Goal: Task Accomplishment & Management: Manage account settings

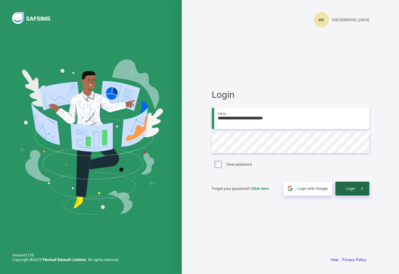
click at [350, 188] on span "Login" at bounding box center [350, 188] width 9 height 5
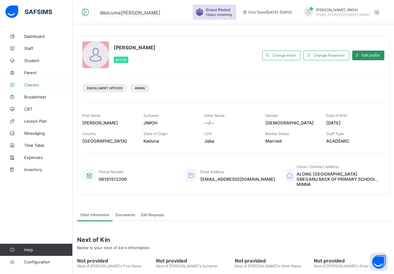
click at [33, 82] on span "Classes" at bounding box center [48, 84] width 48 height 5
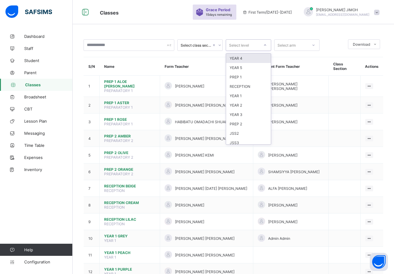
click at [263, 45] on div at bounding box center [265, 45] width 10 height 10
click at [246, 118] on div "JSS1" at bounding box center [248, 120] width 45 height 9
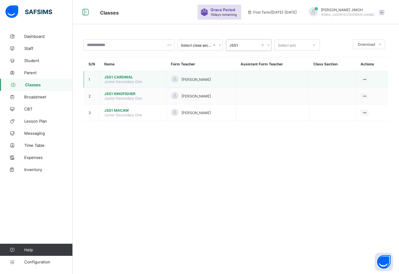
click at [125, 77] on span "JSS1 CARDINAL" at bounding box center [132, 77] width 57 height 5
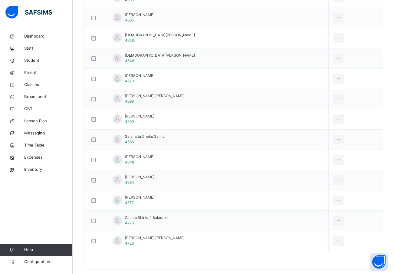
scroll to position [667, 0]
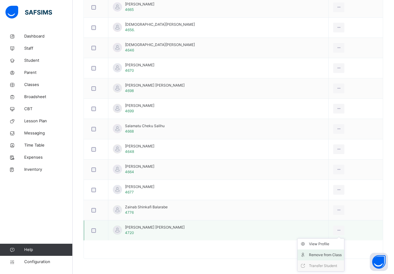
click at [317, 255] on div "Remove from Class" at bounding box center [325, 255] width 33 height 6
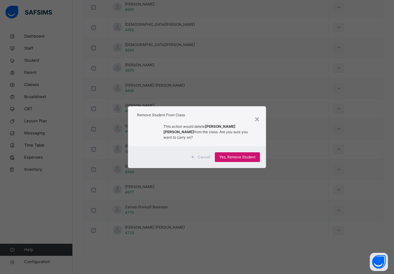
click at [243, 154] on span "Yes, Remove Student" at bounding box center [237, 156] width 36 height 5
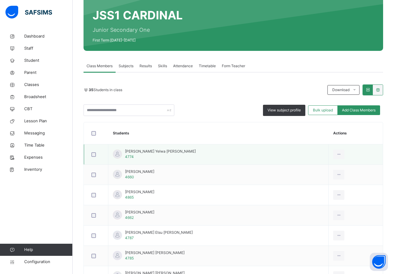
scroll to position [42, 0]
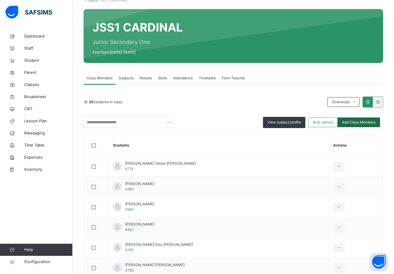
click at [353, 120] on span "Add Class Members" at bounding box center [359, 122] width 34 height 5
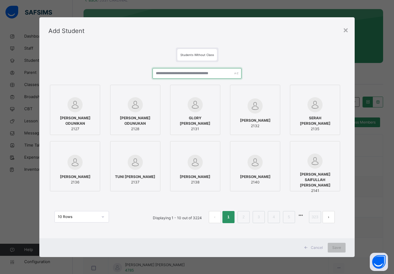
click at [176, 74] on input "text" at bounding box center [197, 73] width 89 height 11
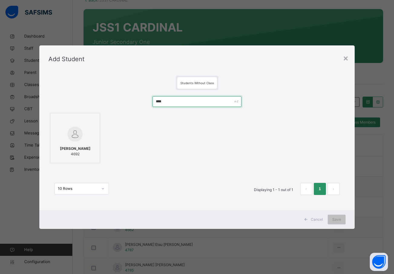
type input "****"
click at [64, 140] on div at bounding box center [75, 134] width 44 height 18
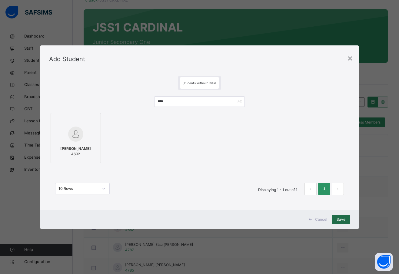
click at [338, 218] on span "Save" at bounding box center [340, 219] width 9 height 5
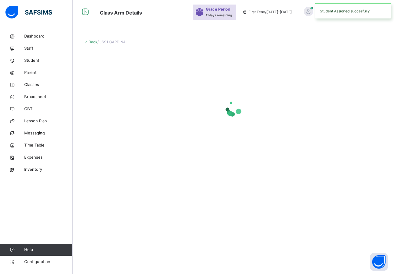
scroll to position [0, 0]
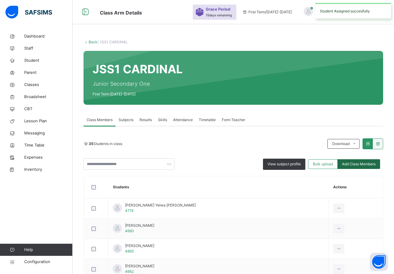
click at [356, 163] on span "Add Class Members" at bounding box center [359, 163] width 34 height 5
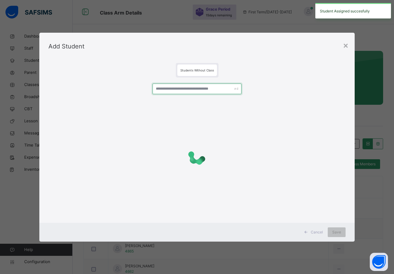
click at [167, 85] on input "text" at bounding box center [197, 89] width 89 height 11
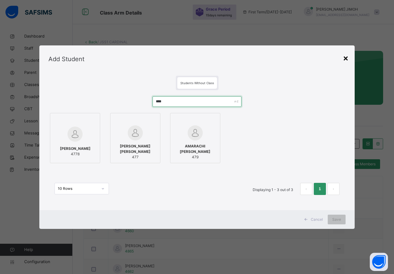
type input "****"
click at [348, 59] on div "×" at bounding box center [346, 57] width 6 height 13
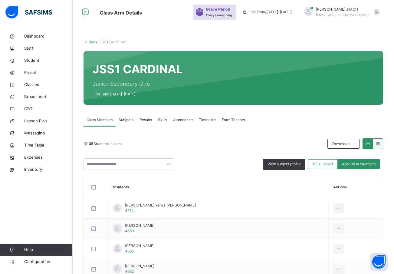
click at [92, 41] on link "Back" at bounding box center [93, 42] width 9 height 5
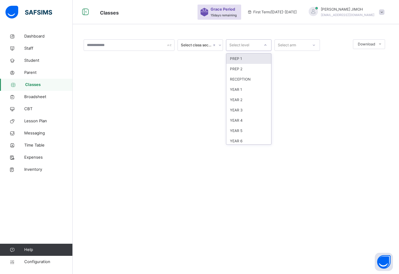
click at [264, 44] on icon at bounding box center [265, 45] width 4 height 6
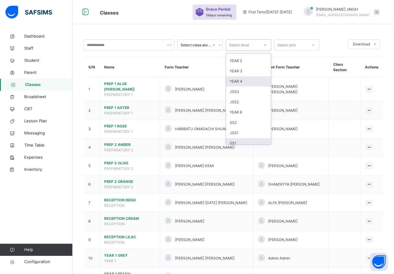
scroll to position [64, 0]
click at [249, 119] on div "JSS1" at bounding box center [248, 118] width 45 height 10
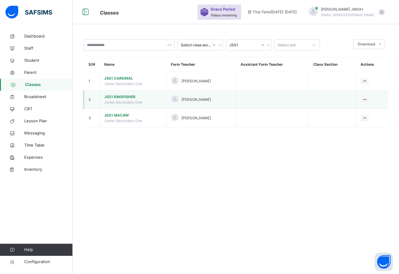
click at [122, 95] on span "JSS1 KINGFISHER" at bounding box center [132, 96] width 57 height 5
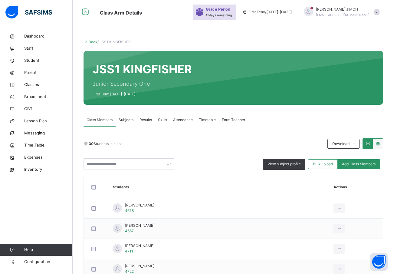
click at [94, 42] on link "Back" at bounding box center [93, 42] width 9 height 5
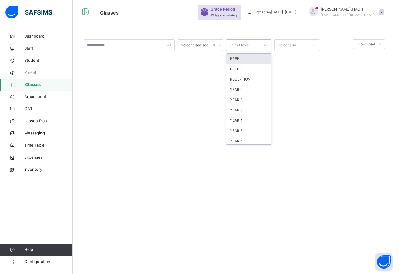
click at [265, 44] on icon at bounding box center [265, 45] width 4 height 6
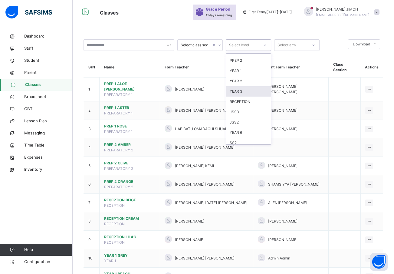
scroll to position [64, 0]
click at [245, 119] on div "JSS1" at bounding box center [248, 118] width 45 height 10
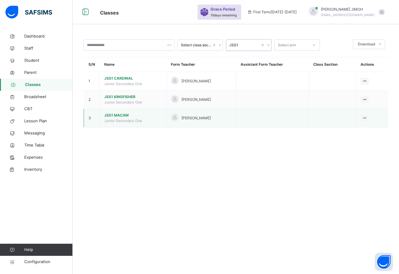
click at [117, 114] on span "JSS1 MACAW" at bounding box center [132, 115] width 57 height 5
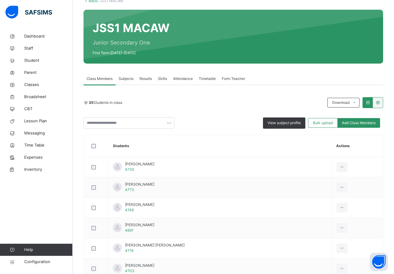
scroll to position [32, 0]
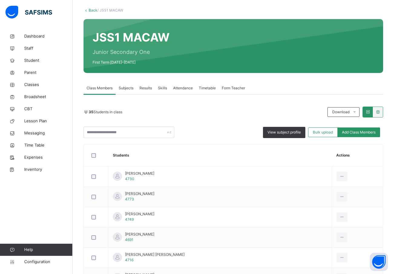
click at [91, 11] on link "Back" at bounding box center [93, 10] width 9 height 5
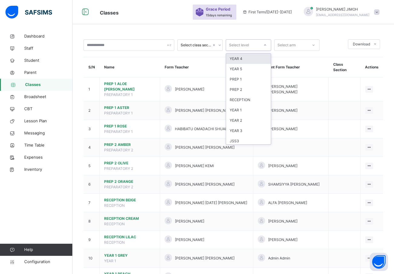
click at [267, 44] on div at bounding box center [265, 45] width 10 height 10
click at [248, 79] on div "JSS3" at bounding box center [248, 80] width 45 height 10
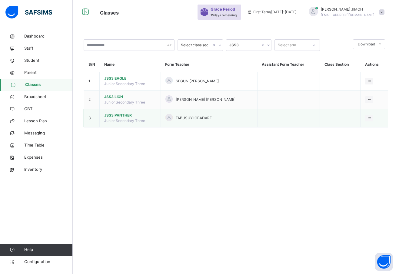
click at [119, 114] on span "JSS3 PANTHER" at bounding box center [130, 115] width 52 height 5
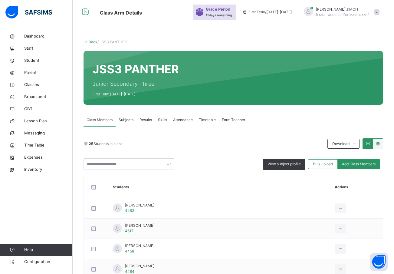
click at [94, 42] on link "Back" at bounding box center [93, 42] width 9 height 5
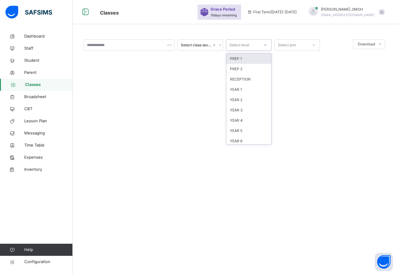
click at [262, 44] on div at bounding box center [265, 45] width 10 height 10
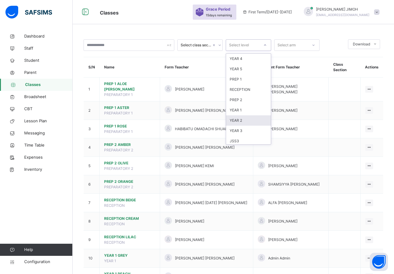
scroll to position [64, 0]
click at [239, 76] on div "JSS3" at bounding box center [248, 77] width 45 height 10
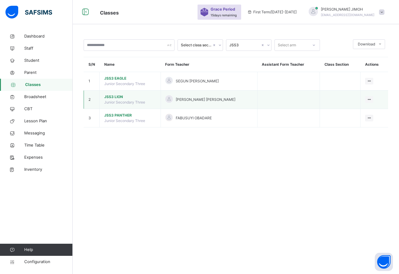
click at [116, 95] on span "JSS3 LION" at bounding box center [130, 96] width 52 height 5
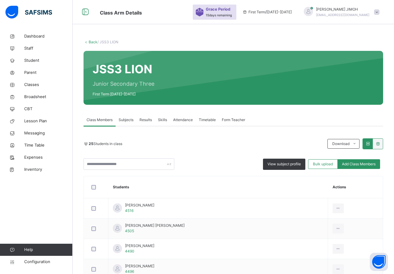
click at [93, 41] on link "Back" at bounding box center [93, 42] width 9 height 5
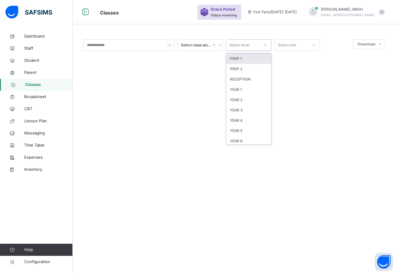
click at [266, 44] on icon at bounding box center [265, 45] width 4 height 6
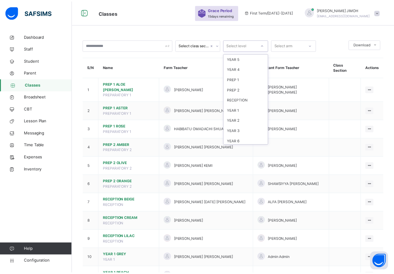
scroll to position [64, 0]
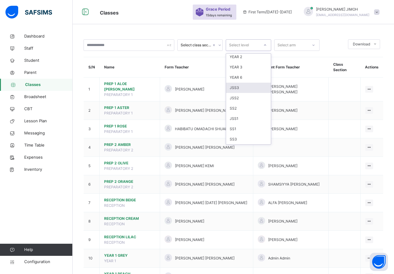
click at [246, 87] on div "JSS3" at bounding box center [248, 88] width 45 height 10
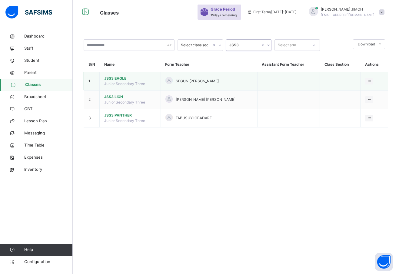
click at [116, 77] on span "JSS3 EAGLE" at bounding box center [130, 78] width 52 height 5
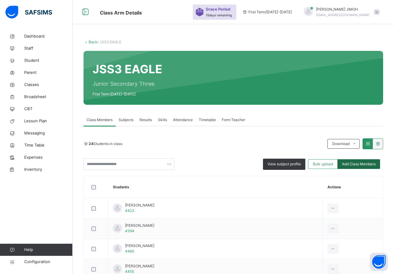
click at [353, 164] on span "Add Class Members" at bounding box center [359, 163] width 34 height 5
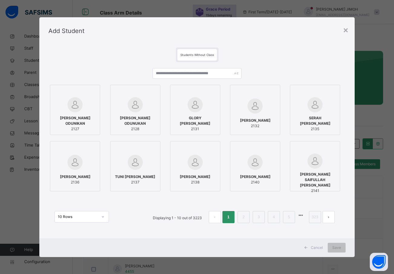
click at [171, 87] on label "GLORY IBRAHIM ALAMBA 2131" at bounding box center [195, 110] width 50 height 50
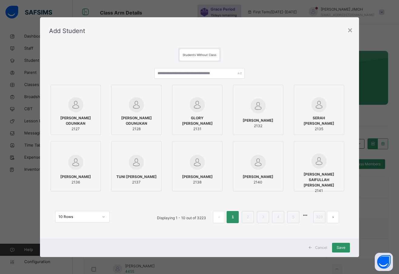
click at [202, 90] on div at bounding box center [197, 92] width 44 height 9
click at [179, 72] on input "text" at bounding box center [199, 73] width 90 height 11
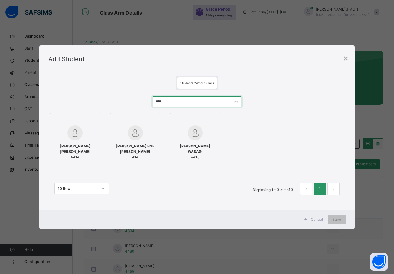
type input "****"
click at [82, 142] on div "KAMSIYOCHUKWU PHILIP EMEKA-AJERO 4414" at bounding box center [75, 151] width 44 height 22
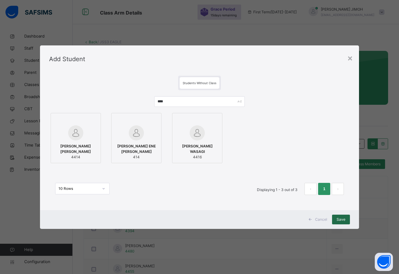
drag, startPoint x: 339, startPoint y: 218, endPoint x: 332, endPoint y: 219, distance: 6.7
click at [339, 218] on span "Save" at bounding box center [340, 219] width 9 height 5
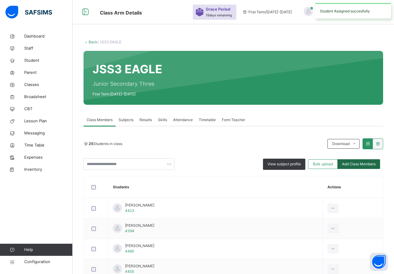
click at [358, 164] on span "Add Class Members" at bounding box center [359, 163] width 34 height 5
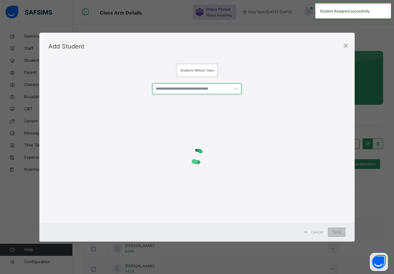
click at [187, 87] on input "text" at bounding box center [197, 89] width 89 height 11
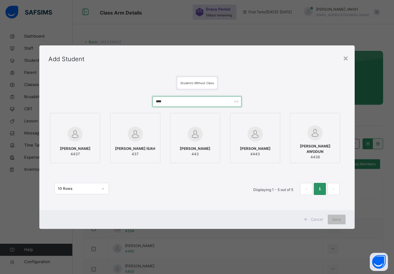
type input "****"
click at [84, 143] on div "SHAMMAH ELKANA 4437" at bounding box center [75, 151] width 44 height 17
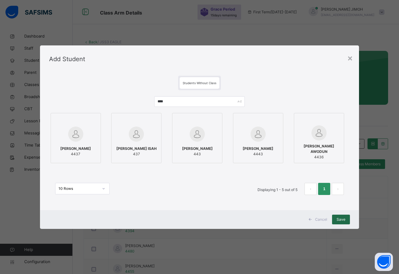
click at [340, 217] on span "Save" at bounding box center [340, 219] width 9 height 5
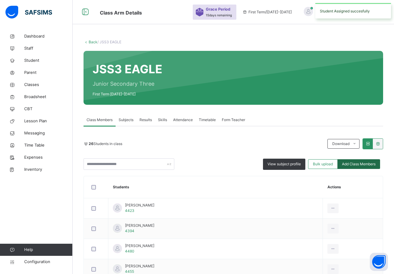
click at [365, 165] on span "Add Class Members" at bounding box center [359, 163] width 34 height 5
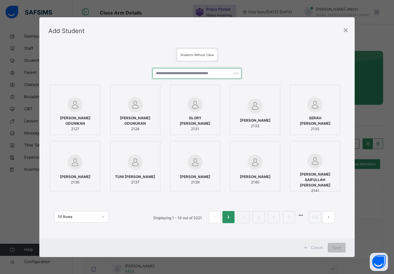
click at [167, 73] on input "text" at bounding box center [197, 73] width 89 height 11
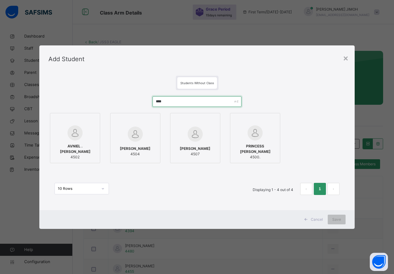
type input "****"
click at [84, 142] on div "AVNIEL .S. GIDEON MAKERI 4502" at bounding box center [75, 151] width 44 height 22
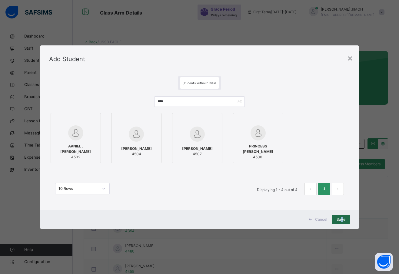
click at [341, 218] on span "Save" at bounding box center [340, 219] width 9 height 5
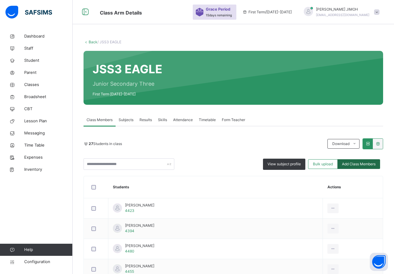
click at [359, 164] on span "Add Class Members" at bounding box center [359, 163] width 34 height 5
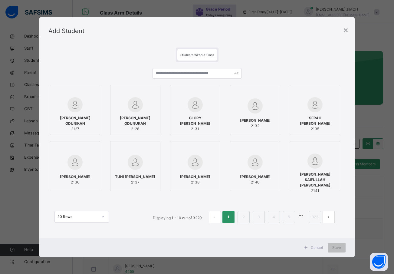
click at [166, 85] on div "DAVID AYODEJI ODUNIKAN 2127 REBECCAH AYODELE ODUNUKAN 2128 GLORY IBRAHIM ALAMBA…" at bounding box center [196, 138] width 297 height 110
click at [169, 74] on input "text" at bounding box center [197, 73] width 89 height 11
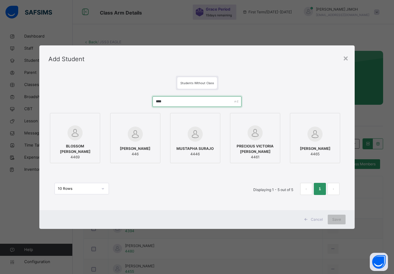
type input "****"
click at [86, 153] on span "BLOSSOM [PERSON_NAME]" at bounding box center [75, 148] width 44 height 11
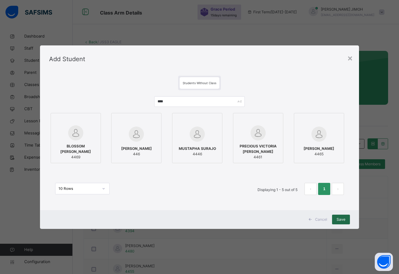
drag, startPoint x: 342, startPoint y: 216, endPoint x: 339, endPoint y: 218, distance: 3.7
click at [341, 216] on div "Save" at bounding box center [341, 220] width 18 height 10
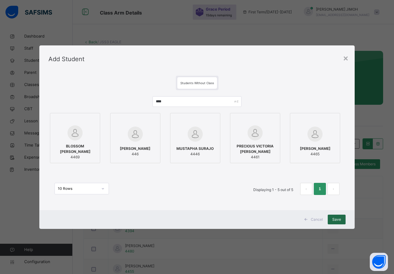
click at [339, 218] on div "Save" at bounding box center [337, 220] width 18 height 10
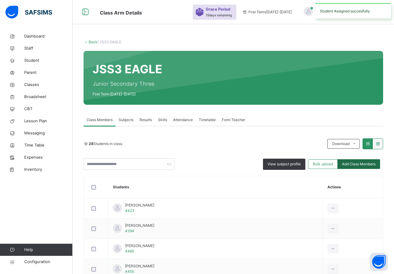
click at [355, 160] on div "Add Class Members" at bounding box center [358, 164] width 43 height 10
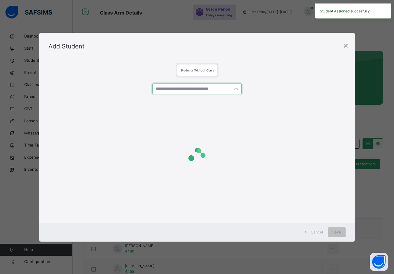
click at [169, 89] on input "text" at bounding box center [197, 89] width 89 height 11
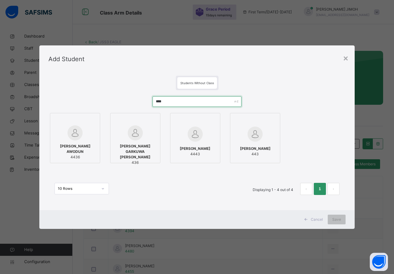
type input "****"
click at [88, 138] on div at bounding box center [75, 132] width 44 height 15
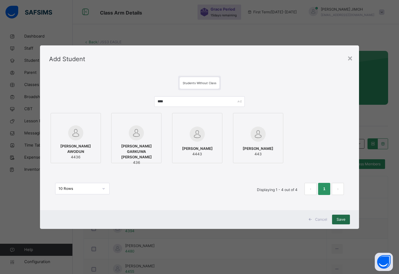
click at [338, 217] on span "Save" at bounding box center [340, 219] width 9 height 5
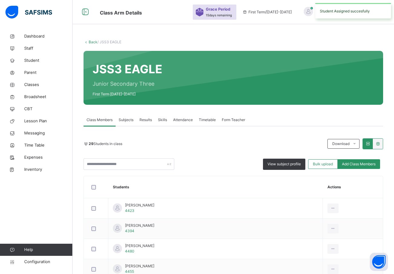
drag, startPoint x: 353, startPoint y: 163, endPoint x: 347, endPoint y: 163, distance: 6.1
click at [353, 163] on span "Add Class Members" at bounding box center [359, 163] width 34 height 5
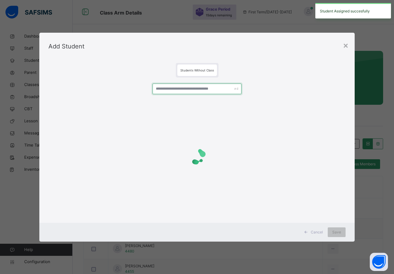
click at [166, 88] on input "text" at bounding box center [197, 89] width 89 height 11
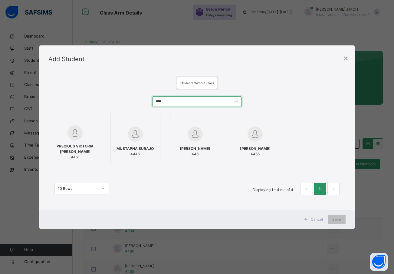
type input "****"
click at [84, 149] on span "PRECIOUS VICTORIA [PERSON_NAME]" at bounding box center [75, 148] width 44 height 11
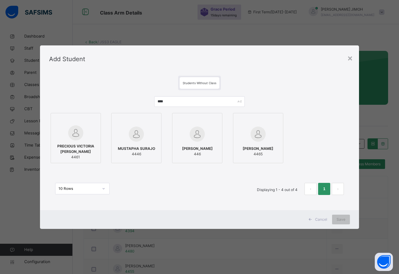
click at [90, 124] on div at bounding box center [76, 120] width 44 height 9
click at [341, 219] on span "Save" at bounding box center [340, 219] width 9 height 5
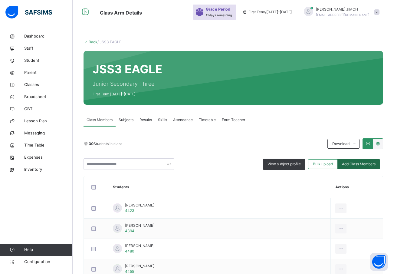
click at [352, 165] on span "Add Class Members" at bounding box center [359, 163] width 34 height 5
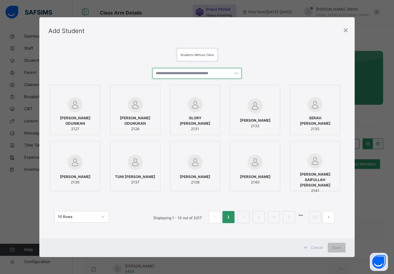
click at [168, 71] on input "text" at bounding box center [197, 73] width 89 height 11
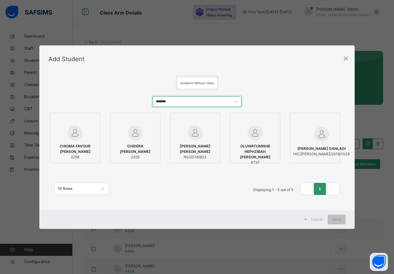
type input "*******"
click at [267, 149] on span "OLUWATUMISHE HEPHZIBAH [PERSON_NAME]" at bounding box center [255, 151] width 44 height 16
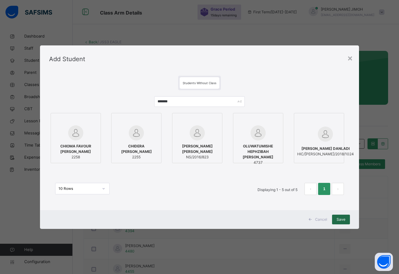
click at [339, 218] on span "Save" at bounding box center [340, 219] width 9 height 5
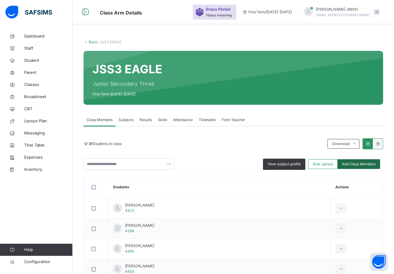
click at [368, 163] on span "Add Class Members" at bounding box center [359, 163] width 34 height 5
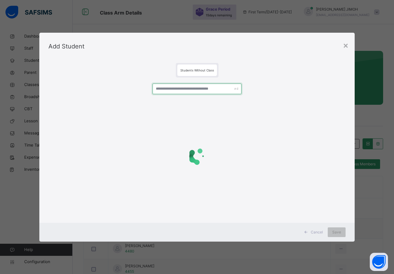
click at [182, 90] on input "text" at bounding box center [197, 89] width 89 height 11
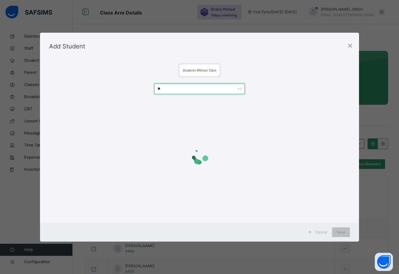
type input "*"
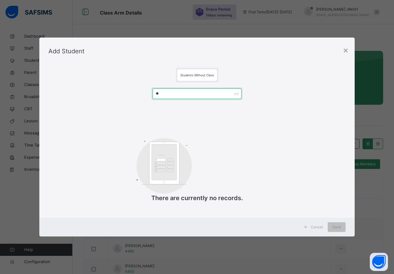
type input "*"
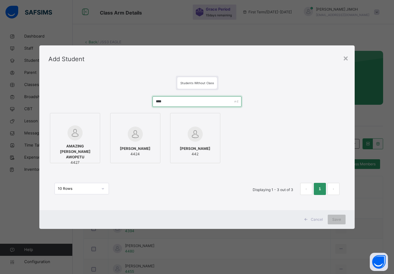
type input "****"
click at [81, 145] on span "AMAZING [PERSON_NAME] AWOPETU" at bounding box center [75, 151] width 44 height 16
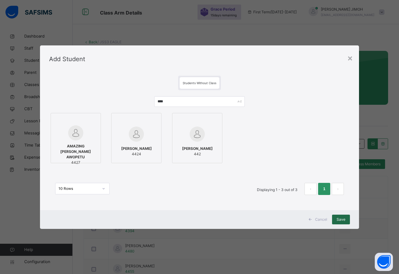
click at [343, 218] on span "Save" at bounding box center [340, 219] width 9 height 5
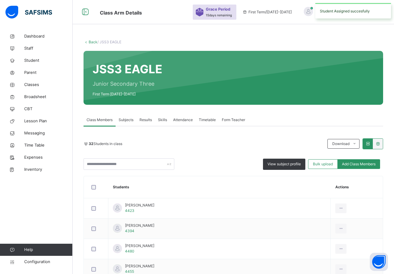
click at [368, 163] on span "Add Class Members" at bounding box center [359, 163] width 34 height 5
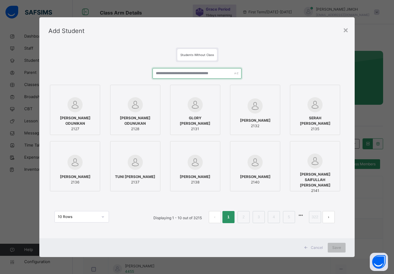
click at [172, 74] on input "text" at bounding box center [197, 73] width 89 height 11
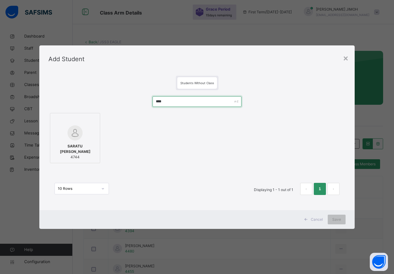
type input "****"
click at [87, 135] on div at bounding box center [75, 132] width 44 height 15
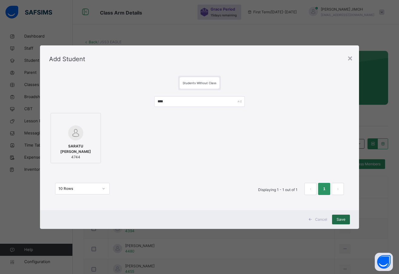
click at [340, 220] on span "Save" at bounding box center [340, 219] width 9 height 5
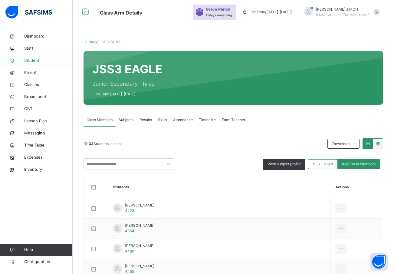
click at [30, 59] on span "Student" at bounding box center [48, 60] width 48 height 6
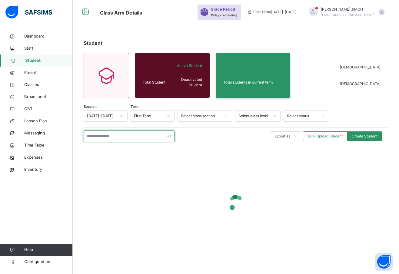
click at [101, 136] on input "text" at bounding box center [129, 135] width 91 height 11
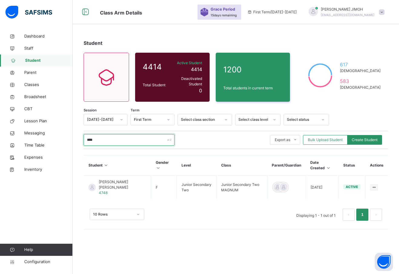
drag, startPoint x: 106, startPoint y: 135, endPoint x: 84, endPoint y: 133, distance: 22.8
click at [84, 134] on input "****" at bounding box center [129, 139] width 91 height 11
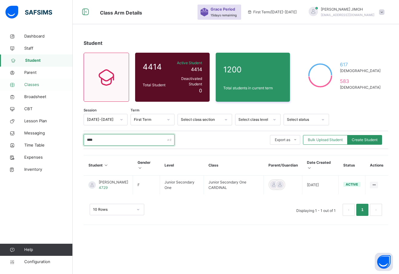
type input "****"
click at [36, 83] on span "Classes" at bounding box center [48, 85] width 48 height 6
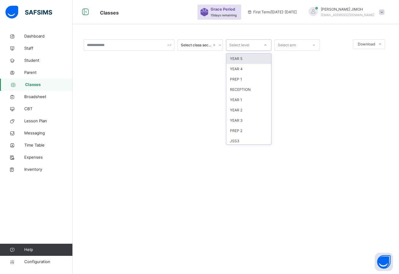
click at [265, 44] on icon at bounding box center [265, 45] width 4 height 6
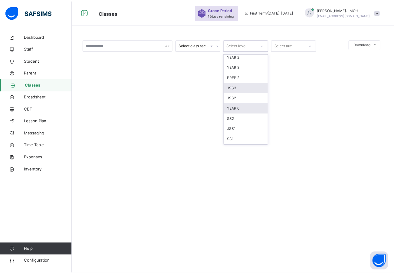
scroll to position [61, 0]
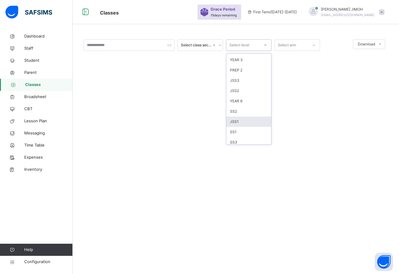
click at [238, 121] on div "JSS1" at bounding box center [248, 122] width 45 height 10
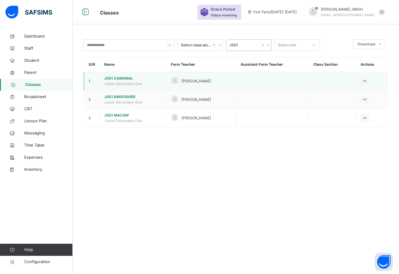
click at [120, 77] on span "JSS1 CARDINAL" at bounding box center [132, 78] width 57 height 5
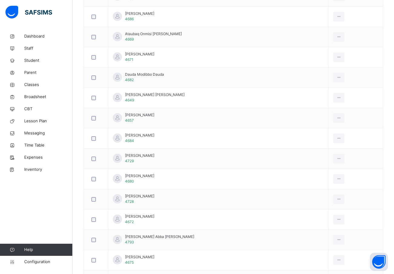
scroll to position [334, 0]
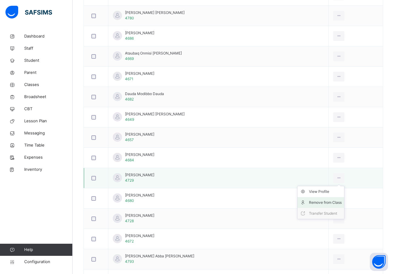
click at [323, 201] on div "Remove from Class" at bounding box center [325, 202] width 33 height 6
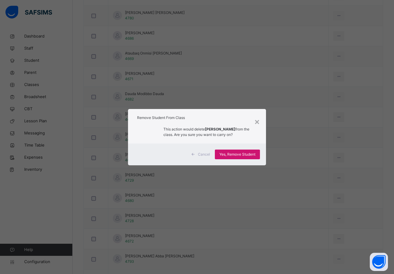
click at [246, 154] on span "Yes, Remove Student" at bounding box center [237, 154] width 36 height 5
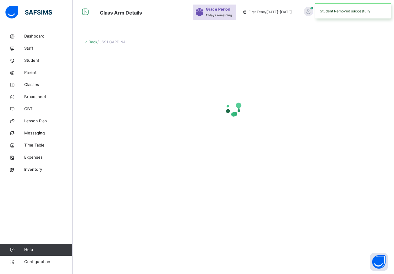
scroll to position [0, 0]
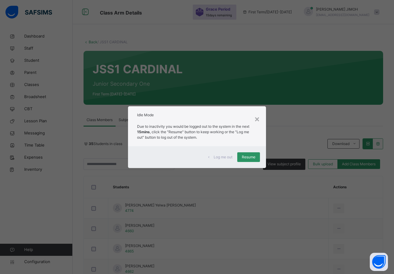
click at [250, 155] on span "Resume" at bounding box center [249, 156] width 14 height 5
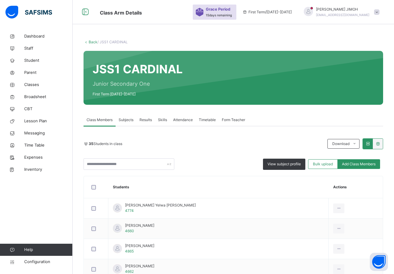
click at [360, 162] on span "Add Class Members" at bounding box center [359, 163] width 34 height 5
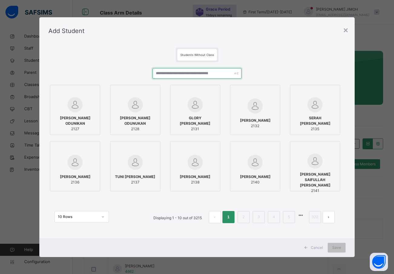
click at [172, 74] on input "text" at bounding box center [197, 73] width 89 height 11
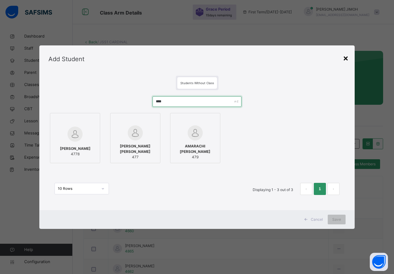
type input "****"
drag, startPoint x: 347, startPoint y: 58, endPoint x: 344, endPoint y: 58, distance: 3.1
click at [347, 58] on div "×" at bounding box center [346, 57] width 6 height 13
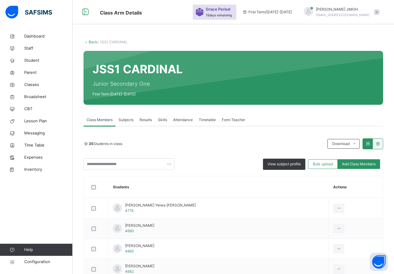
click at [93, 41] on link "Back" at bounding box center [93, 42] width 9 height 5
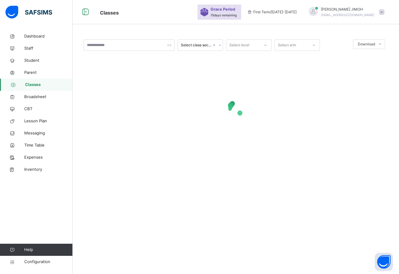
click at [259, 41] on div at bounding box center [264, 45] width 11 height 11
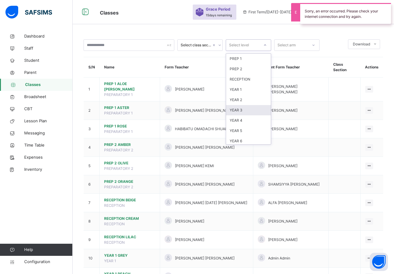
scroll to position [64, 0]
click at [241, 86] on div "JSS1" at bounding box center [248, 88] width 45 height 10
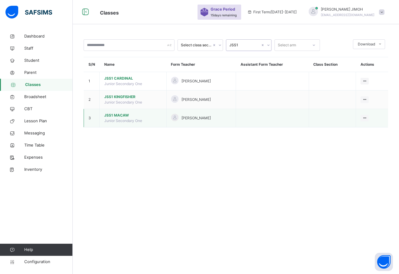
click at [118, 114] on span "JSS1 MACAW" at bounding box center [132, 115] width 57 height 5
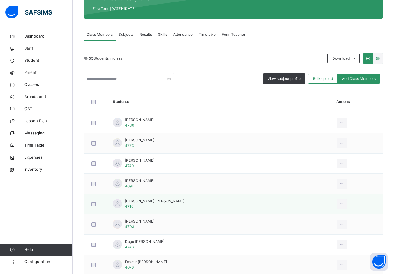
scroll to position [61, 0]
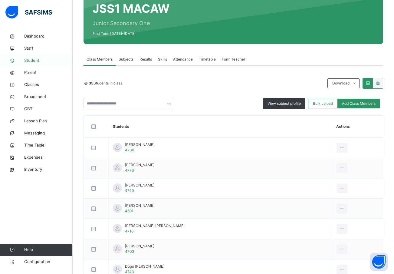
click at [33, 60] on span "Student" at bounding box center [48, 60] width 48 height 6
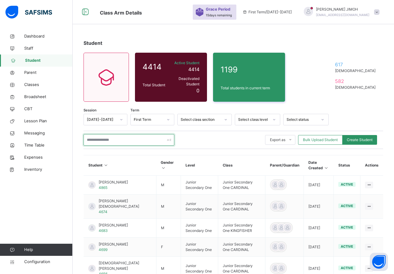
click at [129, 136] on input "text" at bounding box center [129, 139] width 91 height 11
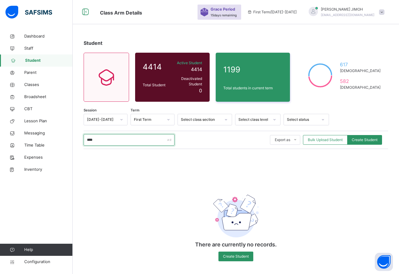
drag, startPoint x: 97, startPoint y: 137, endPoint x: 83, endPoint y: 137, distance: 13.3
click at [83, 137] on div "Student 4414 Total Student Active Student 4414 Deactivated Student 0 1199 Total…" at bounding box center [236, 153] width 326 height 246
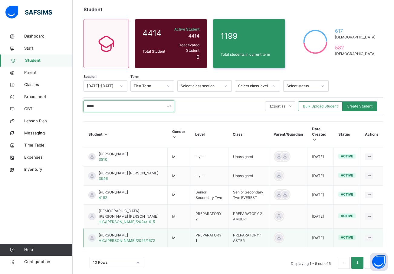
scroll to position [34, 0]
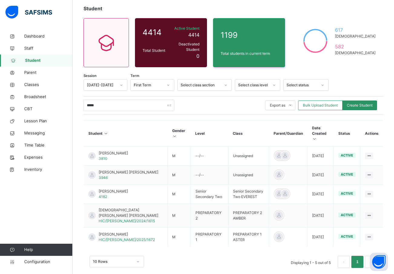
click at [137, 256] on div "10 Rows" at bounding box center [117, 261] width 54 height 11
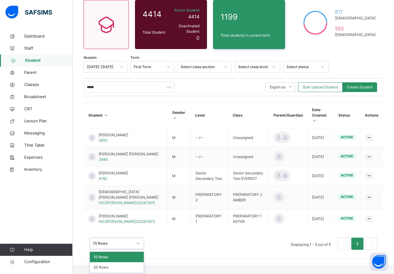
click at [113, 272] on div "50 Rows" at bounding box center [117, 277] width 54 height 10
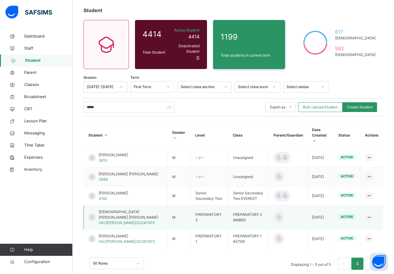
scroll to position [34, 0]
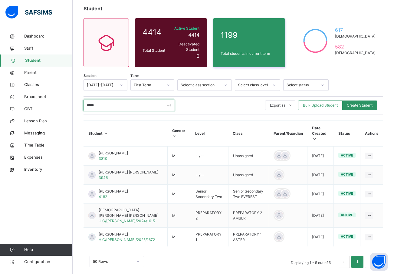
click at [79, 101] on div "Student 4414 Total Student Active Student 4414 Deactivated Student 0 1199 Total…" at bounding box center [233, 139] width 321 height 287
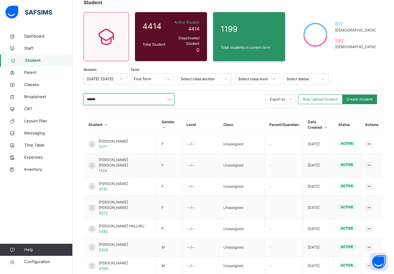
scroll to position [8, 0]
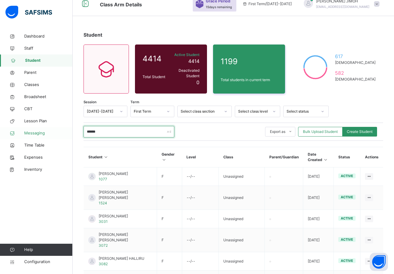
drag, startPoint x: 99, startPoint y: 130, endPoint x: 72, endPoint y: 133, distance: 26.5
click at [72, 133] on div "Class Arm Details Grace Period 15 days remaining First Term / 2025-2026 ABDULAK…" at bounding box center [197, 215] width 394 height 447
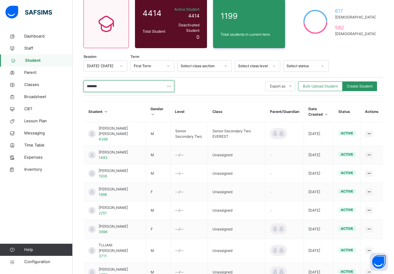
scroll to position [53, 0]
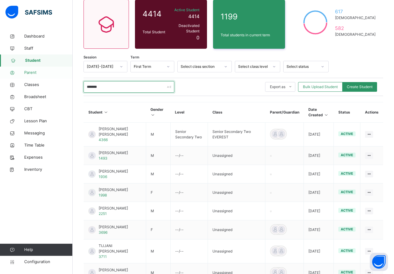
type input "*******"
click at [28, 71] on span "Parent" at bounding box center [48, 73] width 48 height 6
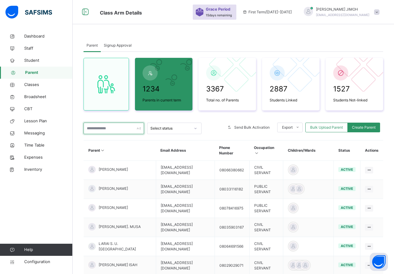
click at [108, 131] on input "text" at bounding box center [114, 128] width 61 height 11
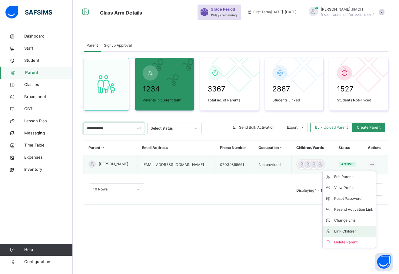
type input "**********"
click at [347, 229] on div "Link Children" at bounding box center [353, 231] width 39 height 6
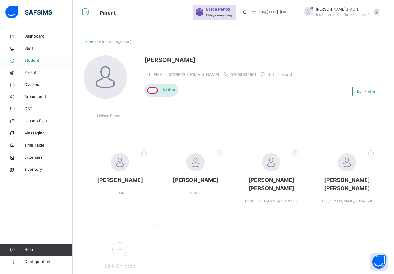
click at [32, 59] on span "Student" at bounding box center [48, 60] width 48 height 6
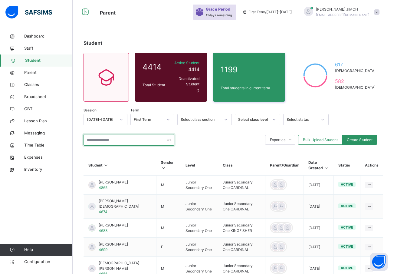
click at [113, 134] on input "text" at bounding box center [129, 139] width 91 height 11
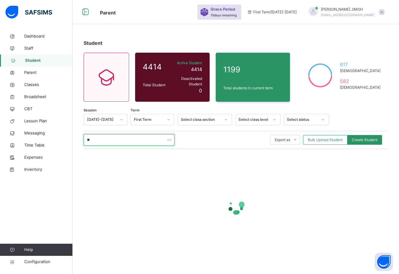
type input "*"
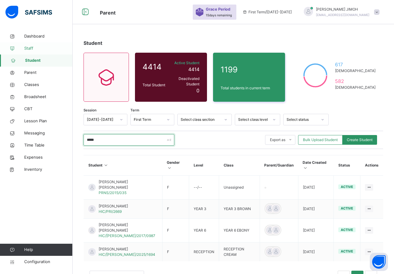
type input "*****"
click at [29, 45] on link "Staff" at bounding box center [36, 48] width 73 height 12
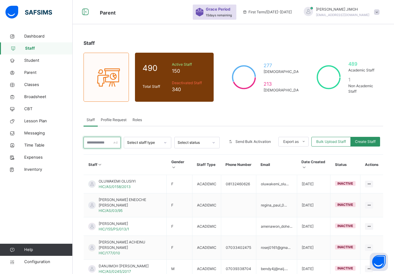
click at [99, 143] on input "text" at bounding box center [102, 142] width 37 height 11
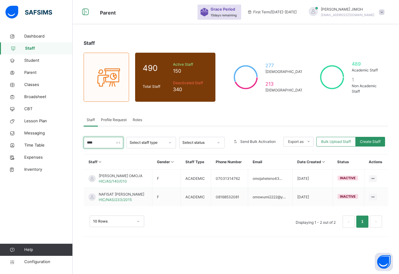
click at [92, 142] on input "****" at bounding box center [104, 142] width 40 height 11
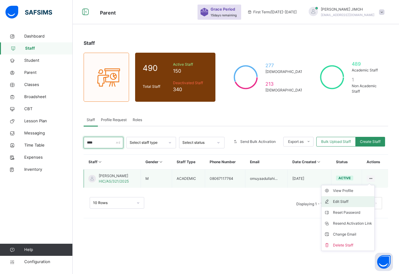
type input "****"
click at [353, 200] on div "Edit Staff" at bounding box center [352, 202] width 39 height 6
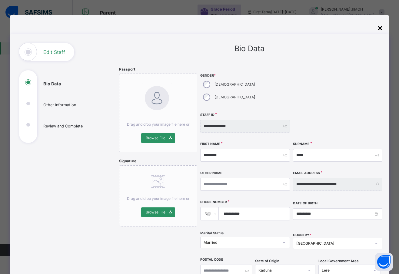
click at [378, 28] on div "×" at bounding box center [380, 27] width 6 height 13
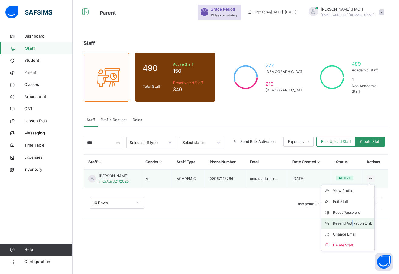
click at [352, 224] on div "Resend Activation Link" at bounding box center [352, 223] width 39 height 6
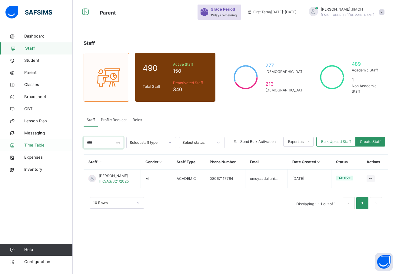
drag, startPoint x: 102, startPoint y: 143, endPoint x: 64, endPoint y: 140, distance: 38.3
click at [64, 140] on div "Parent Grace Period 15 days remaining First Term / [DATE]-[DATE] [PERSON_NAME] …" at bounding box center [199, 137] width 399 height 274
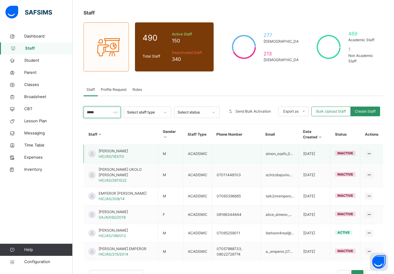
scroll to position [54, 0]
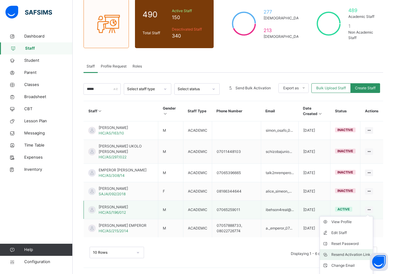
click at [347, 253] on div "Resend Activation Link" at bounding box center [350, 254] width 39 height 6
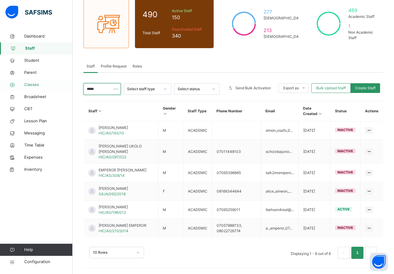
drag, startPoint x: 100, startPoint y: 90, endPoint x: 72, endPoint y: 90, distance: 28.5
click at [72, 90] on div "Parent Grace Period 15 days remaining First Term / [DATE]-[DATE] [PERSON_NAME] …" at bounding box center [197, 109] width 394 height 327
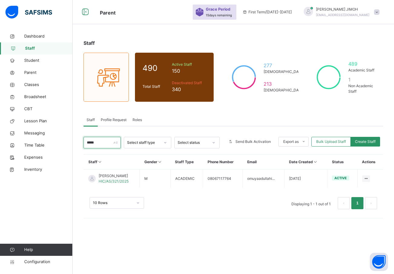
scroll to position [0, 0]
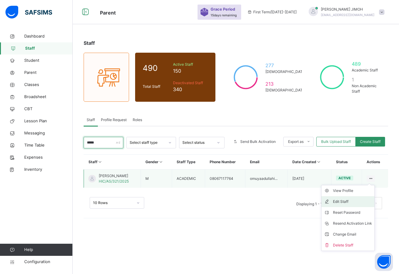
type input "*****"
click at [349, 200] on div "Edit Staff" at bounding box center [352, 202] width 39 height 6
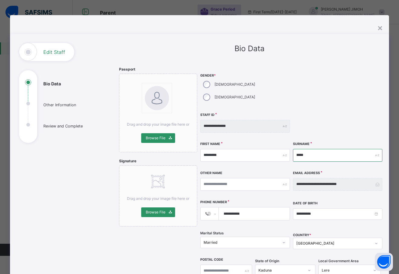
drag, startPoint x: 306, startPoint y: 180, endPoint x: 297, endPoint y: 171, distance: 12.9
click at [296, 149] on input "*****" at bounding box center [337, 155] width 89 height 13
click at [377, 28] on div "×" at bounding box center [380, 27] width 6 height 13
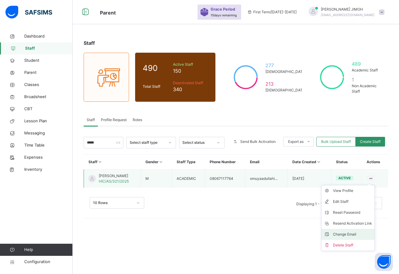
click at [348, 234] on div "Change Email" at bounding box center [352, 234] width 39 height 6
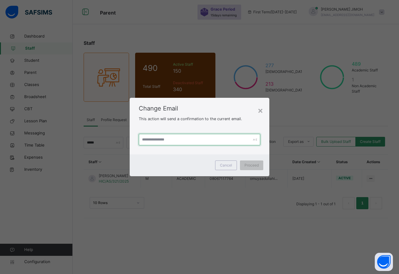
click at [146, 140] on input "text" at bounding box center [199, 139] width 121 height 11
paste input "**********"
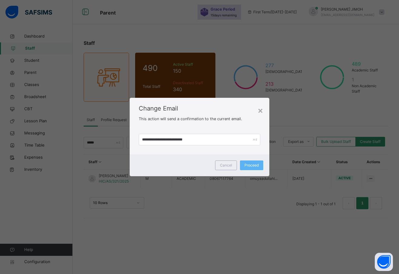
click at [151, 152] on div "**********" at bounding box center [200, 140] width 140 height 30
click at [156, 139] on input "**********" at bounding box center [199, 139] width 121 height 11
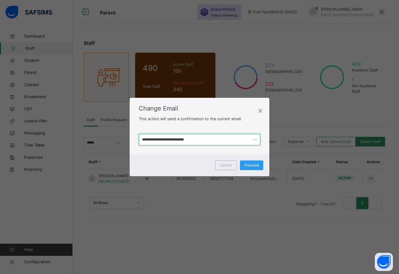
type input "**********"
click at [249, 164] on span "Proceed" at bounding box center [251, 165] width 14 height 5
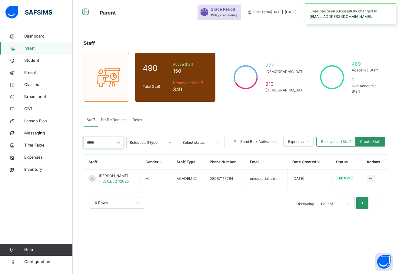
click at [99, 144] on input "*****" at bounding box center [104, 142] width 40 height 11
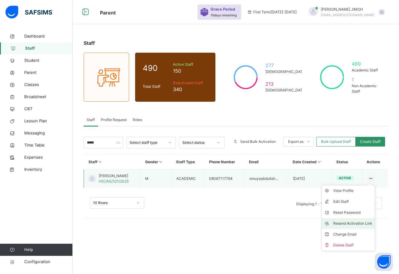
click at [346, 222] on div "Resend Activation Link" at bounding box center [352, 223] width 39 height 6
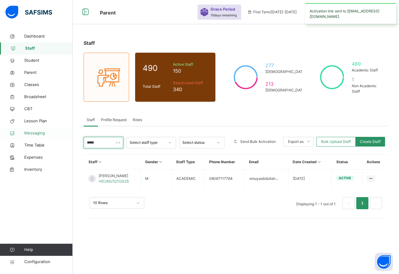
drag, startPoint x: 101, startPoint y: 143, endPoint x: 54, endPoint y: 137, distance: 46.9
click at [54, 137] on div "Parent Grace Period 15 days remaining First Term / [DATE]-[DATE] [PERSON_NAME] …" at bounding box center [199, 137] width 399 height 274
type input "*"
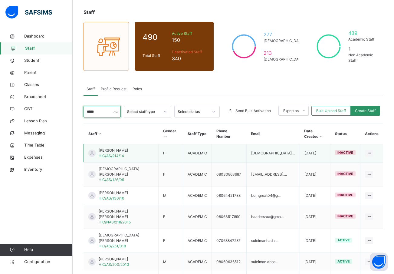
scroll to position [61, 0]
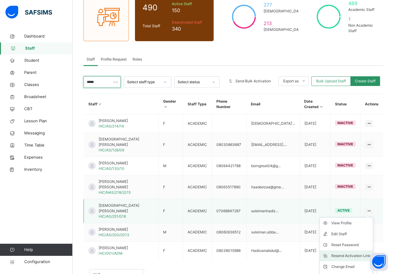
type input "*****"
click at [352, 253] on div "Resend Activation Link" at bounding box center [350, 256] width 39 height 6
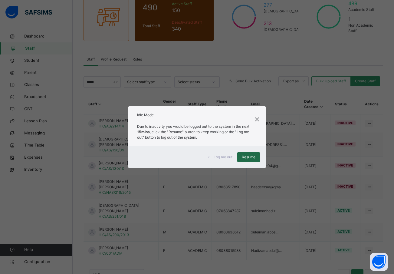
click at [250, 155] on span "Resume" at bounding box center [249, 156] width 14 height 5
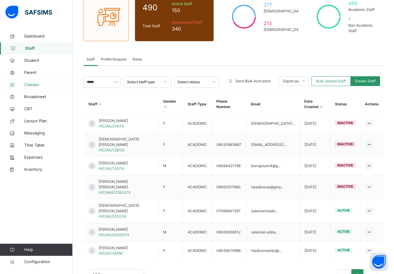
click at [34, 83] on span "Classes" at bounding box center [48, 85] width 48 height 6
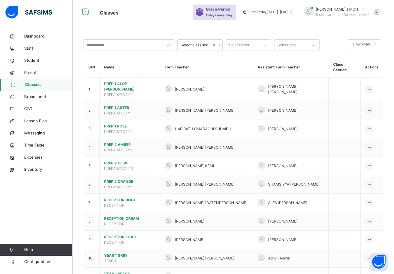
click at [267, 44] on icon at bounding box center [265, 45] width 4 height 6
click at [264, 44] on icon at bounding box center [265, 45] width 4 height 6
click at [248, 110] on div "YEAR 1" at bounding box center [248, 110] width 45 height 10
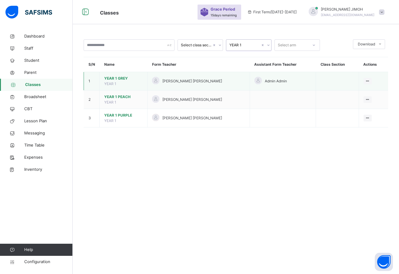
click at [118, 77] on span "YEAR 1 GREY" at bounding box center [123, 78] width 38 height 5
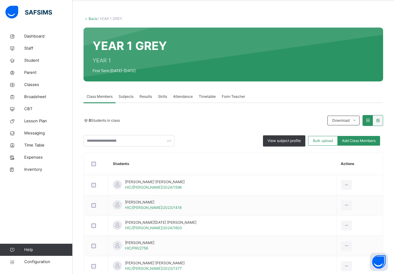
scroll to position [30, 0]
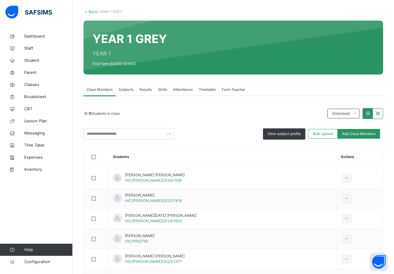
click at [125, 88] on span "Subjects" at bounding box center [126, 89] width 15 height 5
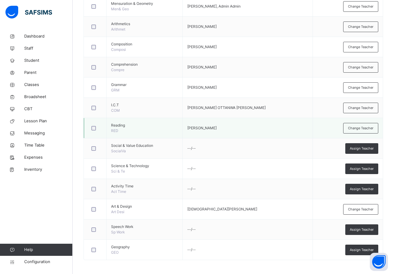
scroll to position [219, 0]
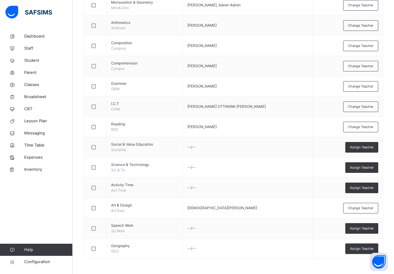
click at [360, 145] on span "Assign Teacher" at bounding box center [362, 147] width 24 height 5
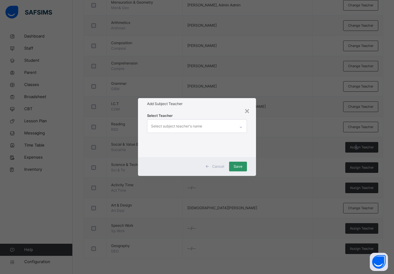
click at [156, 129] on div "Select subject teacher's name" at bounding box center [176, 125] width 51 height 11
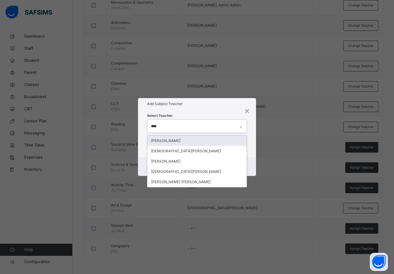
type input "*****"
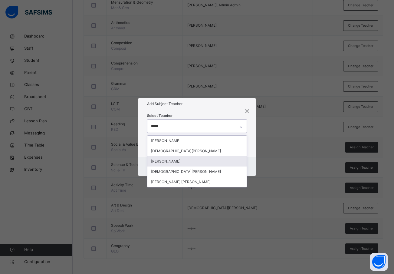
click at [174, 160] on div "[PERSON_NAME]" at bounding box center [197, 161] width 100 height 10
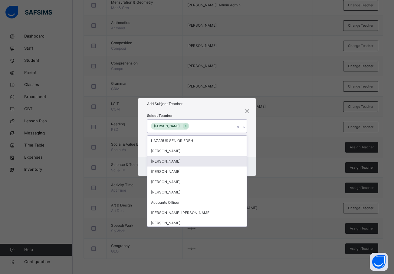
click at [252, 160] on div "Cancel Save" at bounding box center [197, 166] width 118 height 19
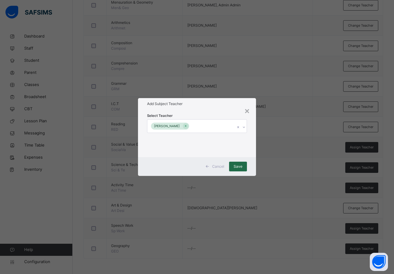
click at [239, 164] on span "Save" at bounding box center [238, 166] width 9 height 5
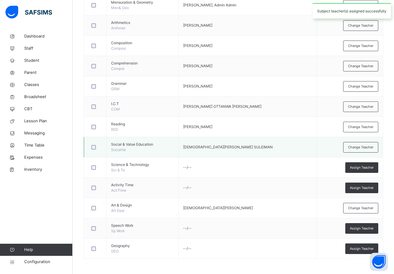
click at [94, 142] on div at bounding box center [95, 147] width 13 height 13
drag, startPoint x: 361, startPoint y: 166, endPoint x: 328, endPoint y: 161, distance: 33.1
click at [360, 166] on span "Assign Teacher" at bounding box center [362, 167] width 24 height 5
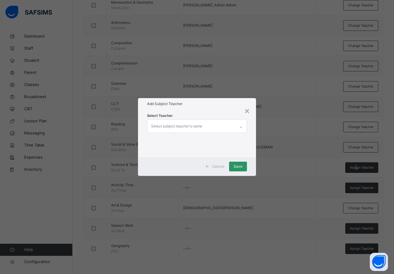
click at [168, 126] on div "Select subject teacher's name" at bounding box center [176, 125] width 51 height 11
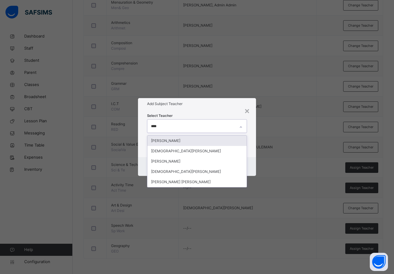
type input "*****"
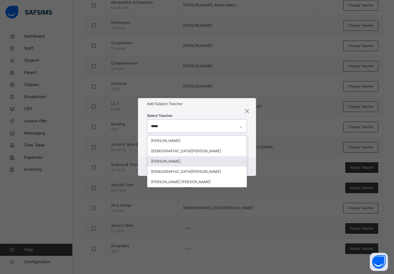
click at [179, 161] on div "[PERSON_NAME]" at bounding box center [197, 161] width 100 height 10
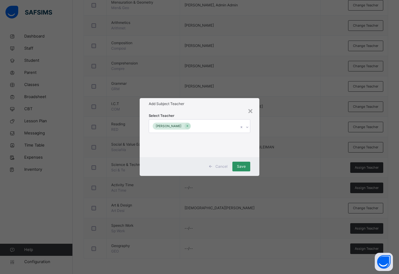
click at [255, 158] on div "Cancel Save" at bounding box center [200, 166] width 120 height 19
click at [238, 164] on span "Save" at bounding box center [241, 166] width 9 height 5
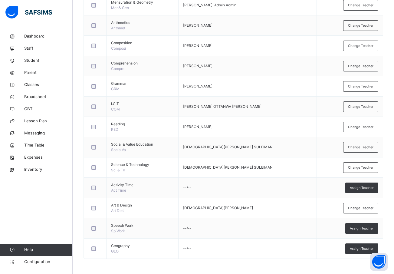
drag, startPoint x: 357, startPoint y: 187, endPoint x: 344, endPoint y: 185, distance: 13.7
click at [357, 186] on span "Assign Teacher" at bounding box center [362, 187] width 24 height 5
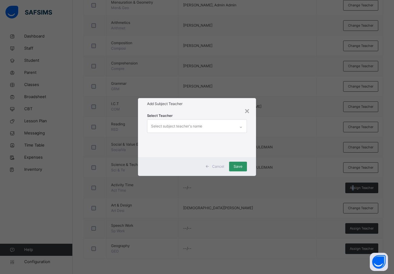
click at [161, 124] on div "Select subject teacher's name" at bounding box center [176, 125] width 51 height 11
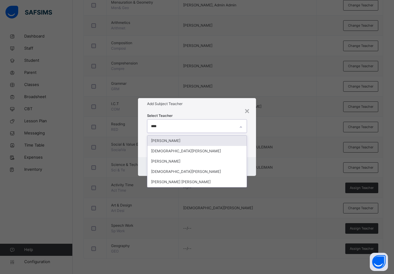
type input "*****"
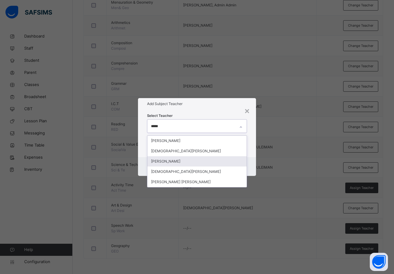
click at [172, 161] on div "[PERSON_NAME]" at bounding box center [197, 161] width 100 height 10
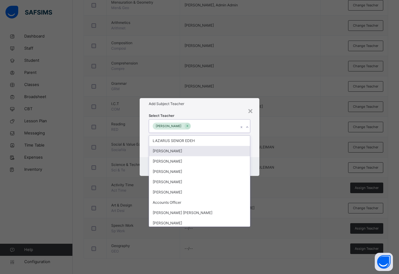
click at [252, 154] on div "Select Teacher option [PERSON_NAME], selected. option [PERSON_NAME] focused, 2 …" at bounding box center [200, 133] width 120 height 47
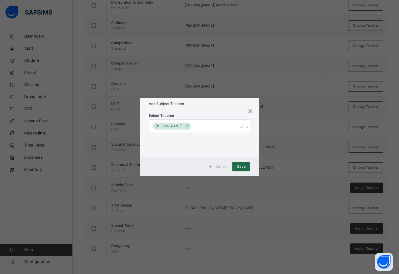
click at [242, 165] on span "Save" at bounding box center [241, 166] width 9 height 5
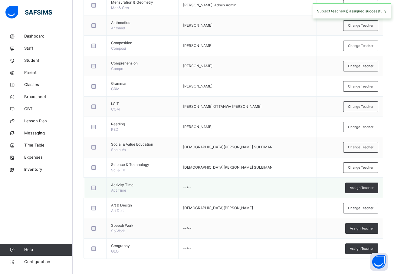
click at [90, 187] on div at bounding box center [95, 188] width 10 height 5
click at [363, 228] on span "Assign Teacher" at bounding box center [362, 228] width 24 height 5
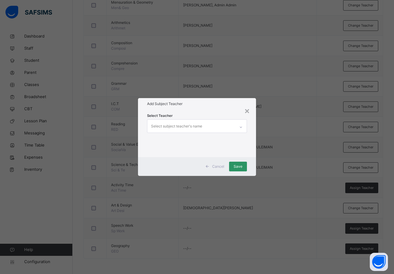
click at [158, 123] on div "Select subject teacher's name" at bounding box center [176, 125] width 51 height 11
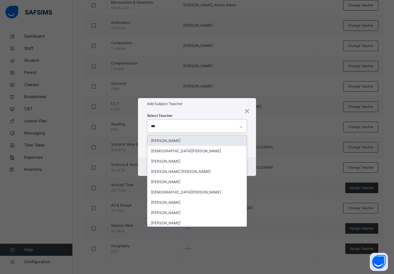
type input "****"
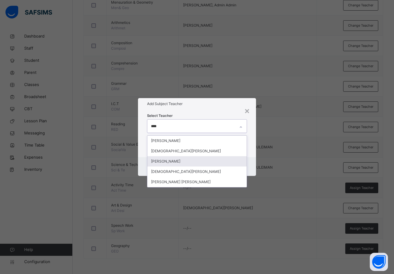
click at [179, 160] on div "[PERSON_NAME]" at bounding box center [197, 161] width 100 height 10
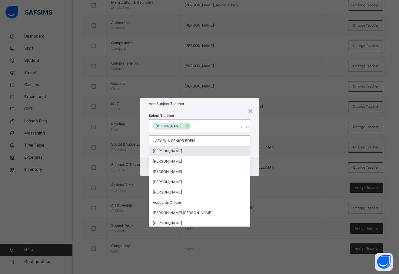
drag, startPoint x: 256, startPoint y: 154, endPoint x: 253, endPoint y: 155, distance: 3.3
click at [256, 153] on div "Select Teacher option [PERSON_NAME], selected. option [PERSON_NAME] focused, 2 …" at bounding box center [200, 133] width 120 height 47
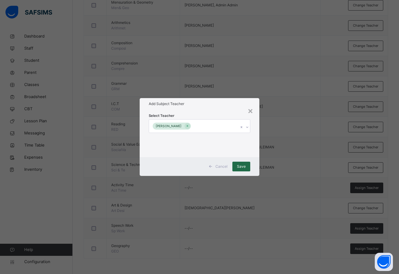
click at [245, 165] on span "Save" at bounding box center [241, 166] width 9 height 5
click at [240, 164] on div "Save" at bounding box center [241, 167] width 18 height 10
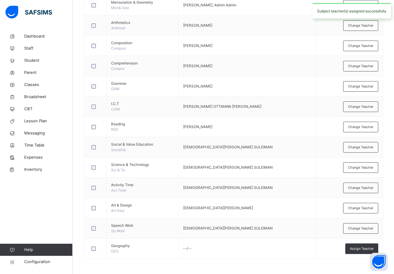
drag, startPoint x: 361, startPoint y: 246, endPoint x: 354, endPoint y: 244, distance: 7.3
click at [360, 246] on span "Assign Teacher" at bounding box center [362, 248] width 24 height 5
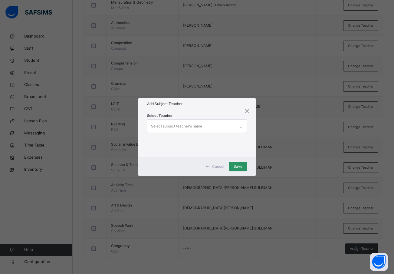
click at [181, 127] on div "Select subject teacher's name" at bounding box center [176, 125] width 51 height 11
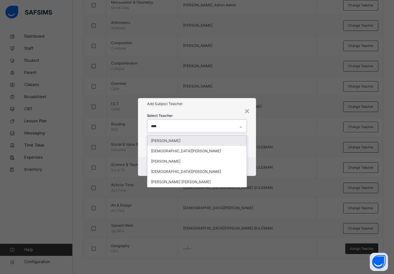
type input "*****"
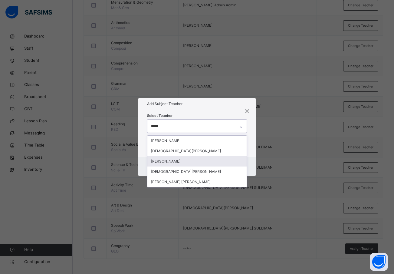
click at [191, 160] on div "[PERSON_NAME]" at bounding box center [197, 161] width 100 height 10
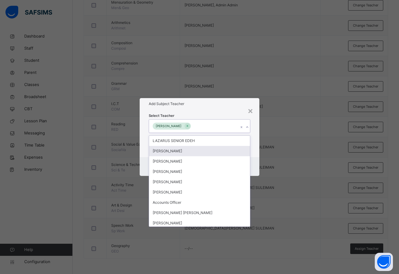
click at [253, 153] on div "Select Teacher option [PERSON_NAME], selected. option [PERSON_NAME] focused, 2 …" at bounding box center [200, 133] width 120 height 47
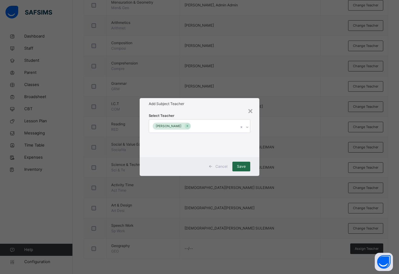
click at [245, 166] on span "Save" at bounding box center [241, 166] width 9 height 5
click at [244, 166] on div "Save" at bounding box center [241, 167] width 18 height 10
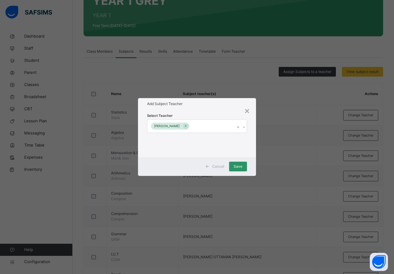
scroll to position [67, 0]
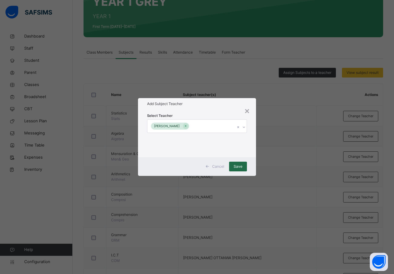
click at [240, 167] on span "Save" at bounding box center [238, 166] width 9 height 5
click at [240, 166] on span "Save" at bounding box center [238, 166] width 9 height 5
click at [235, 168] on span "Save" at bounding box center [238, 166] width 9 height 5
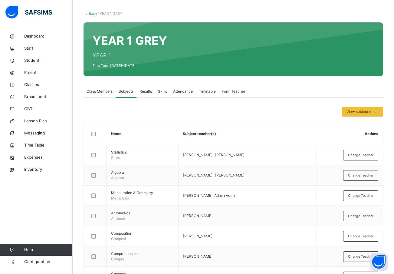
scroll to position [0, 0]
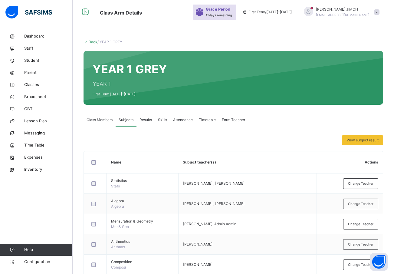
click at [90, 40] on link "Back" at bounding box center [93, 42] width 9 height 5
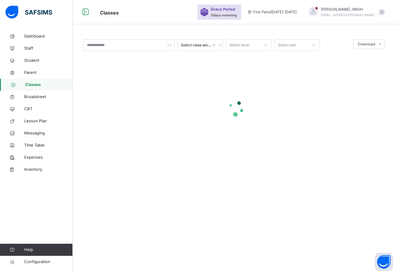
click at [268, 44] on div at bounding box center [265, 45] width 10 height 10
click at [246, 139] on div "YEAR 6" at bounding box center [248, 141] width 45 height 10
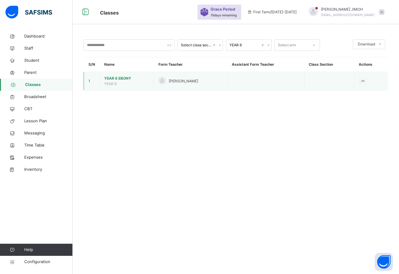
click at [116, 79] on span "YEAR 6 EBONY" at bounding box center [126, 78] width 45 height 5
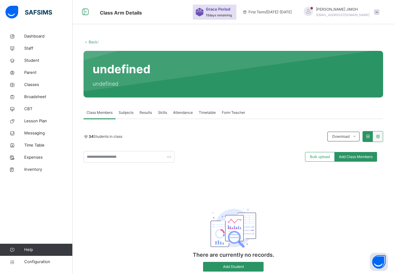
click at [93, 41] on link "Back" at bounding box center [93, 42] width 9 height 5
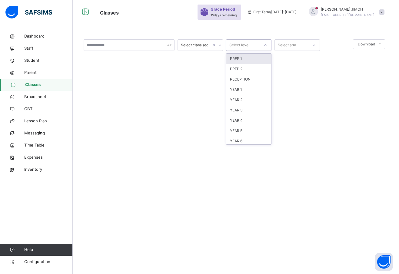
click at [264, 43] on div at bounding box center [265, 45] width 10 height 10
click at [241, 140] on div "YEAR 6" at bounding box center [248, 141] width 45 height 10
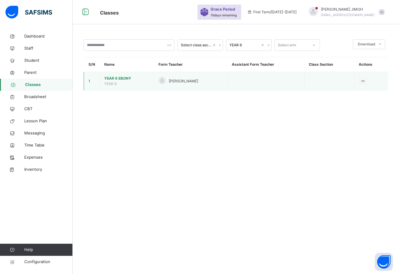
click at [115, 76] on span "YEAR 6 EBONY" at bounding box center [126, 78] width 45 height 5
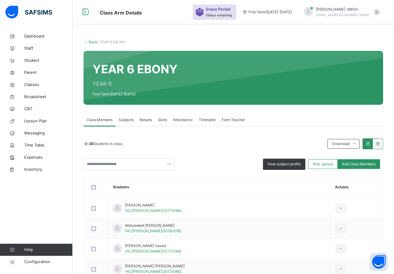
click at [125, 119] on span "Subjects" at bounding box center [126, 119] width 15 height 5
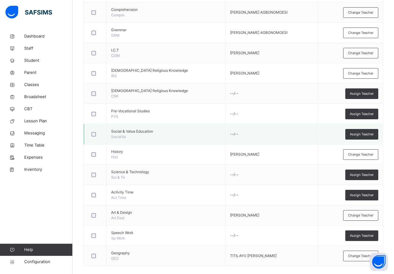
scroll to position [280, 0]
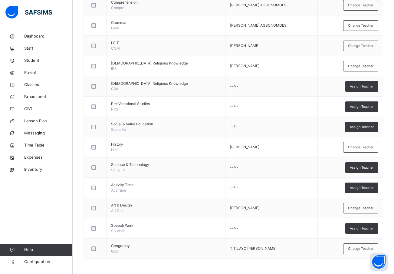
click at [359, 125] on span "Assign Teacher" at bounding box center [362, 126] width 24 height 5
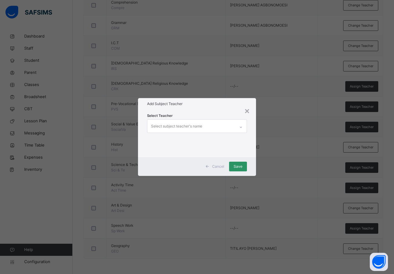
click at [195, 125] on div "Select subject teacher's name" at bounding box center [176, 125] width 51 height 11
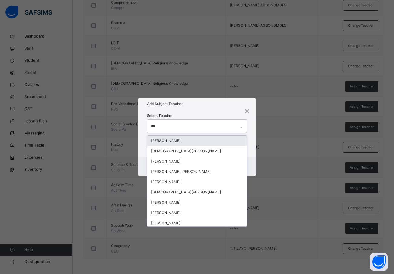
type input "****"
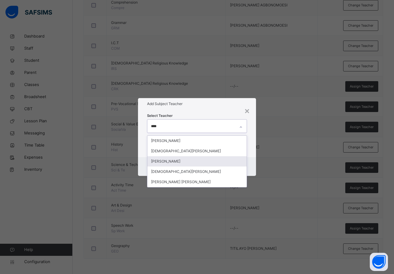
click at [189, 161] on div "[PERSON_NAME]" at bounding box center [197, 161] width 100 height 10
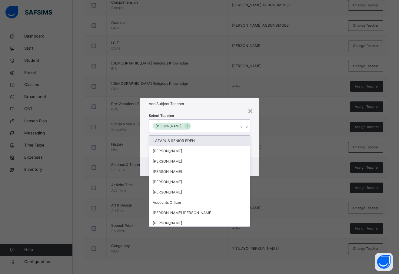
click at [256, 145] on div "Select Teacher option [PERSON_NAME], selected. option LAZARUS SENIOR EDEH focus…" at bounding box center [200, 133] width 120 height 47
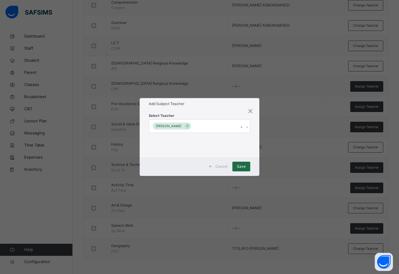
click at [240, 164] on span "Save" at bounding box center [241, 166] width 9 height 5
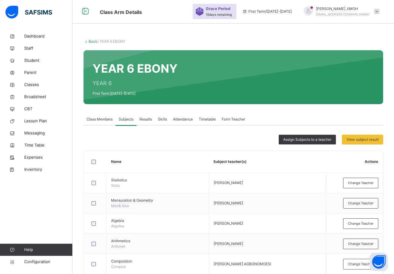
scroll to position [1, 0]
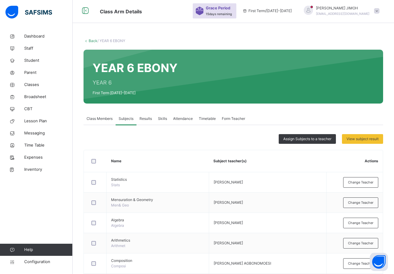
click at [100, 118] on span "Class Members" at bounding box center [100, 118] width 26 height 5
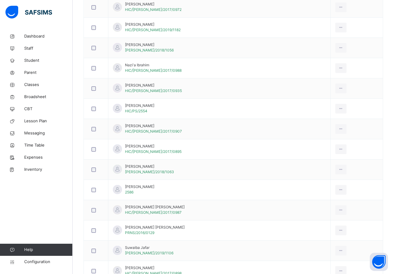
scroll to position [637, 0]
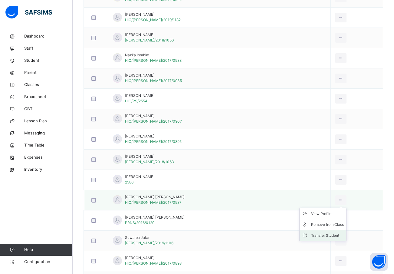
click at [311, 236] on div "Transfer Student" at bounding box center [327, 235] width 33 height 6
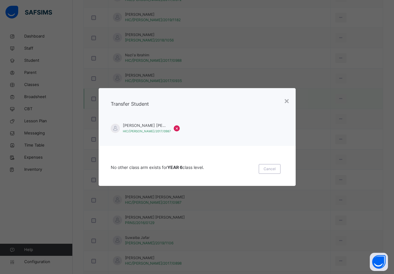
click at [287, 100] on div "×" at bounding box center [287, 100] width 6 height 13
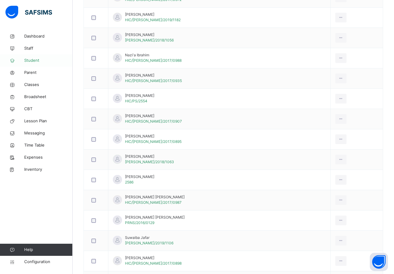
click at [33, 60] on span "Student" at bounding box center [48, 60] width 48 height 6
click at [32, 61] on span "Student" at bounding box center [48, 60] width 48 height 6
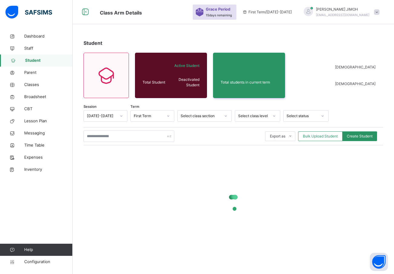
drag, startPoint x: 396, startPoint y: 191, endPoint x: 398, endPoint y: 132, distance: 58.7
click at [394, 140] on div "Student Total Student Active Student Deactivated Student Total students in curr…" at bounding box center [233, 149] width 321 height 239
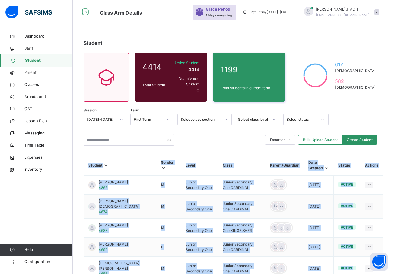
click at [139, 147] on div "Session [DATE]-[DATE] Term First Term Select class section Select class level S…" at bounding box center [234, 263] width 300 height 299
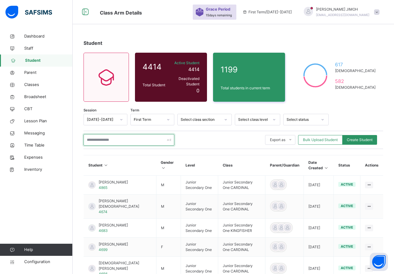
click at [102, 134] on input "text" at bounding box center [129, 139] width 91 height 11
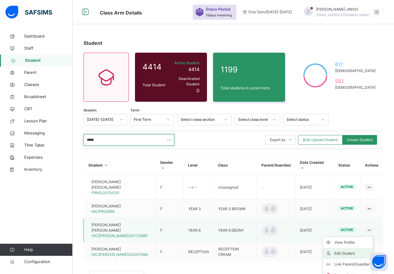
type input "*****"
click at [352, 250] on div "Edit Student" at bounding box center [352, 253] width 36 height 6
select select "**"
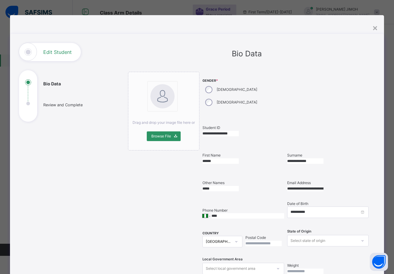
drag, startPoint x: 241, startPoint y: 118, endPoint x: 167, endPoint y: 119, distance: 73.2
click at [164, 119] on div "**********" at bounding box center [247, 244] width 238 height 345
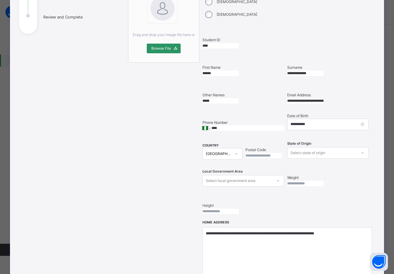
scroll to position [61, 0]
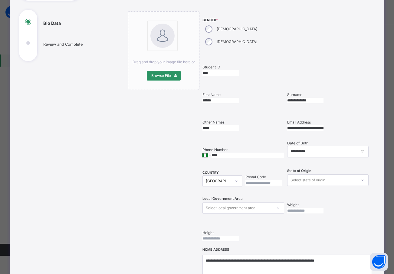
type input "****"
click at [317, 174] on div "Select state of origin" at bounding box center [308, 179] width 35 height 11
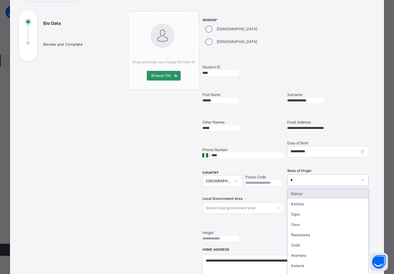
type input "**"
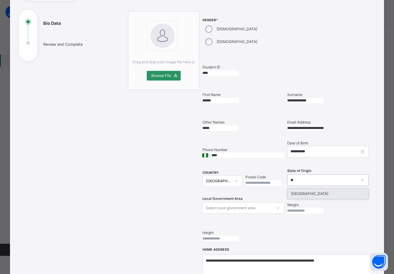
click at [296, 189] on div "[GEOGRAPHIC_DATA]" at bounding box center [327, 194] width 81 height 10
click at [247, 202] on div "Select local government area" at bounding box center [231, 207] width 50 height 11
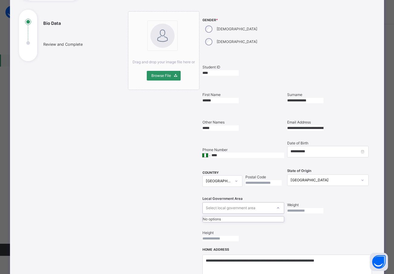
click at [247, 202] on div "Select local government area" at bounding box center [231, 207] width 50 height 11
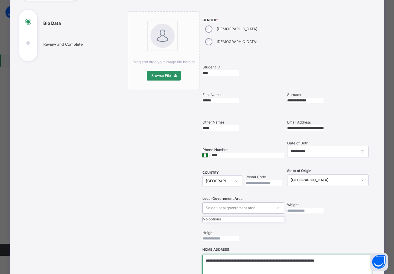
drag, startPoint x: 357, startPoint y: 251, endPoint x: 370, endPoint y: 249, distance: 12.5
type textarea "**********"
click at [254, 203] on div "Select local government area" at bounding box center [238, 207] width 70 height 9
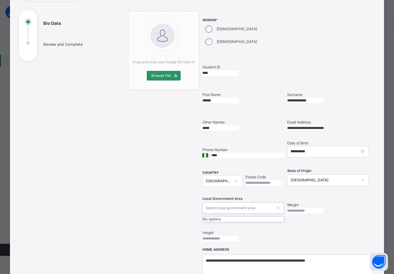
click at [254, 203] on div "Select local government area" at bounding box center [238, 207] width 70 height 9
click at [277, 202] on div "0 results available. Select is focused ,type to refine list, press Down to open…" at bounding box center [243, 207] width 82 height 11
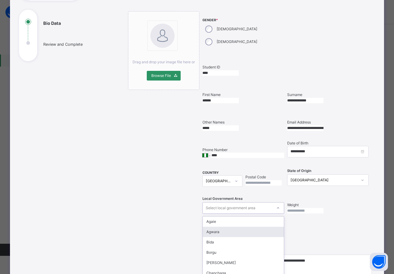
scroll to position [87, 0]
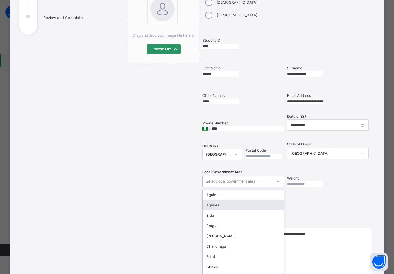
type input "*"
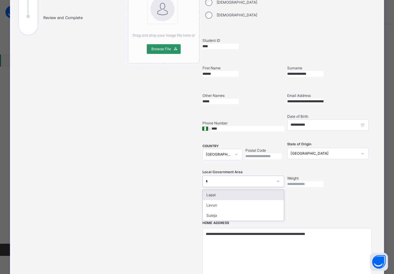
click at [214, 190] on div "Lapai" at bounding box center [243, 195] width 81 height 10
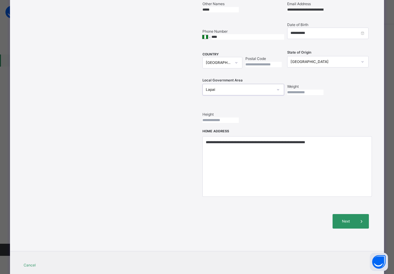
scroll to position [190, 0]
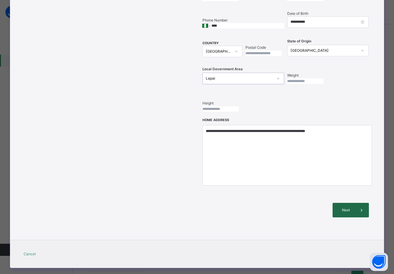
click at [347, 207] on span "Next" at bounding box center [345, 209] width 17 height 5
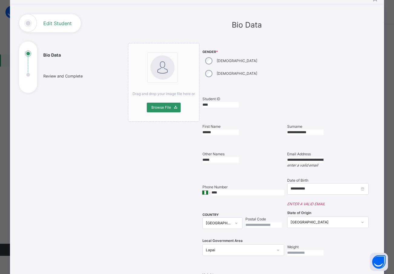
scroll to position [8, 0]
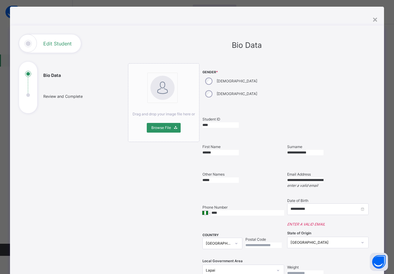
click at [324, 177] on input "**********" at bounding box center [305, 179] width 36 height 5
click at [314, 177] on input "**********" at bounding box center [305, 179] width 36 height 5
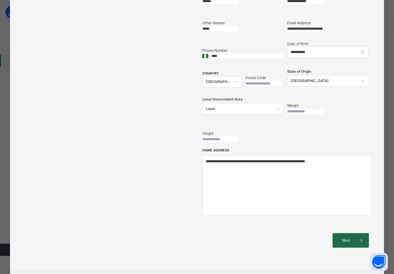
type input "**********"
click at [354, 233] on div "Next" at bounding box center [351, 240] width 36 height 15
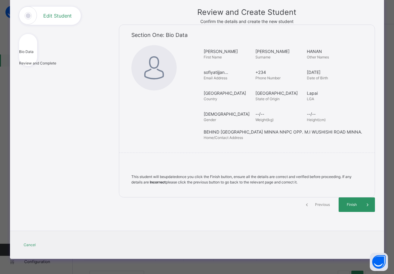
scroll to position [59, 0]
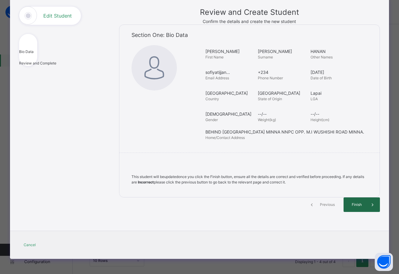
click at [353, 204] on span "Finish" at bounding box center [356, 204] width 17 height 5
click at [355, 202] on span "Finish" at bounding box center [356, 204] width 17 height 5
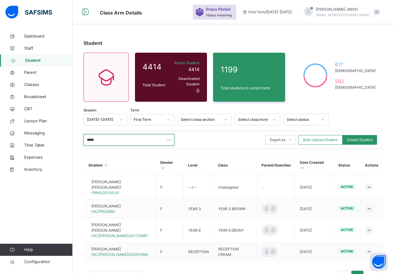
click at [116, 134] on input "*****" at bounding box center [129, 139] width 91 height 11
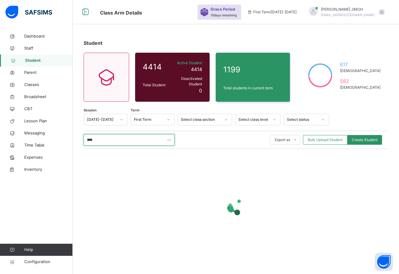
type input "*****"
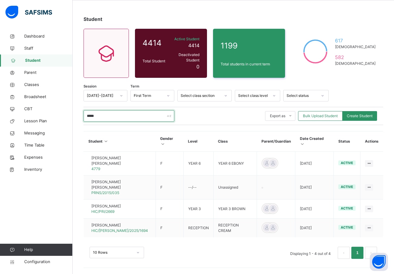
scroll to position [5, 0]
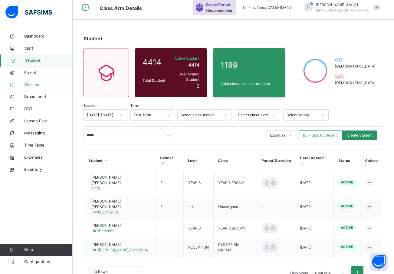
click at [31, 84] on span "Classes" at bounding box center [48, 85] width 48 height 6
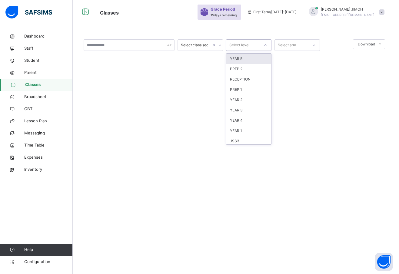
click at [264, 45] on icon at bounding box center [265, 45] width 4 height 6
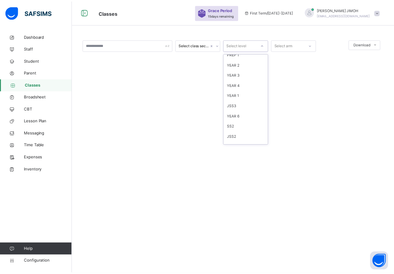
scroll to position [64, 0]
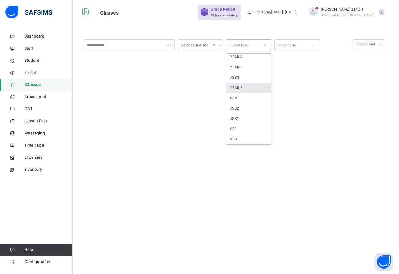
click at [245, 87] on div "YEAR 6" at bounding box center [248, 88] width 45 height 10
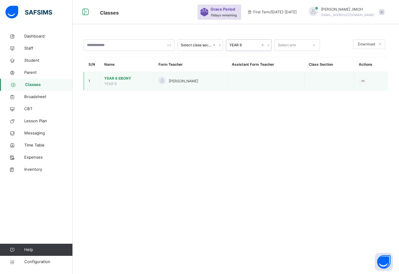
click at [116, 77] on span "YEAR 6 EBONY" at bounding box center [126, 78] width 45 height 5
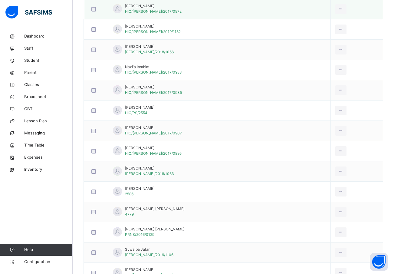
scroll to position [636, 0]
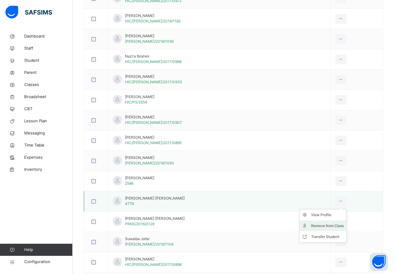
click at [311, 225] on div "Remove from Class" at bounding box center [327, 226] width 33 height 6
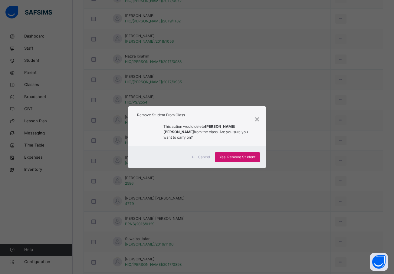
click at [235, 155] on span "Yes, Remove Student" at bounding box center [237, 156] width 36 height 5
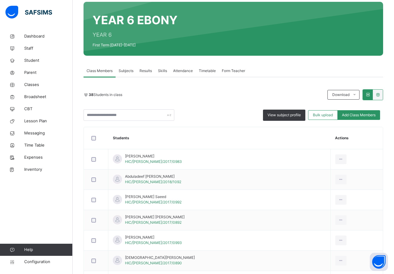
scroll to position [0, 0]
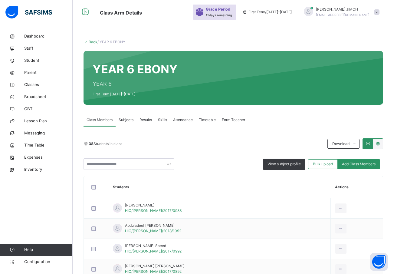
click at [93, 41] on link "Back" at bounding box center [93, 42] width 9 height 5
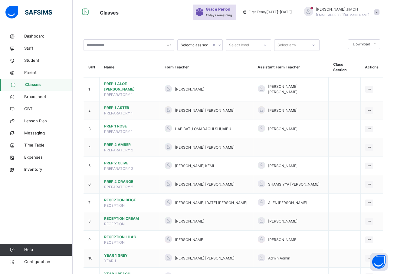
click at [264, 44] on icon at bounding box center [265, 45] width 4 height 6
click at [241, 118] on div "JSS1" at bounding box center [248, 118] width 45 height 10
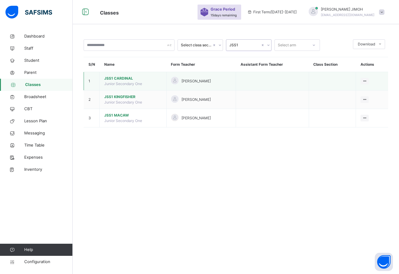
click at [119, 76] on span "JSS1 CARDINAL" at bounding box center [132, 78] width 57 height 5
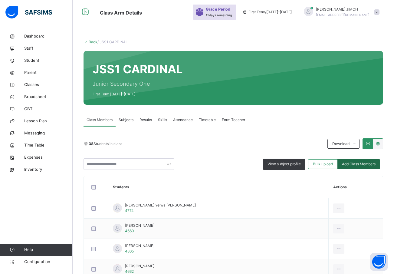
click at [362, 163] on span "Add Class Members" at bounding box center [359, 163] width 34 height 5
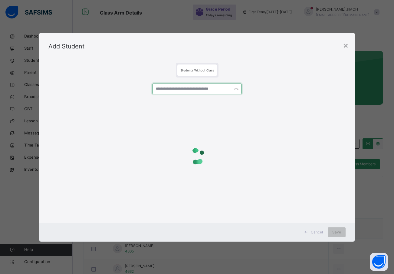
click at [176, 87] on input "text" at bounding box center [197, 89] width 89 height 11
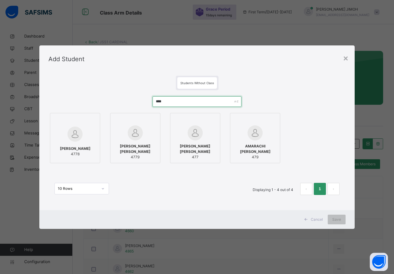
type input "****"
click at [83, 124] on div at bounding box center [75, 120] width 44 height 9
drag, startPoint x: 340, startPoint y: 220, endPoint x: 335, endPoint y: 219, distance: 4.9
click at [340, 219] on span "Save" at bounding box center [336, 219] width 9 height 5
click at [315, 218] on span "Cancel" at bounding box center [317, 219] width 12 height 5
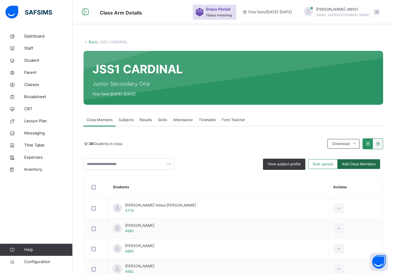
click at [359, 164] on span "Add Class Members" at bounding box center [359, 163] width 34 height 5
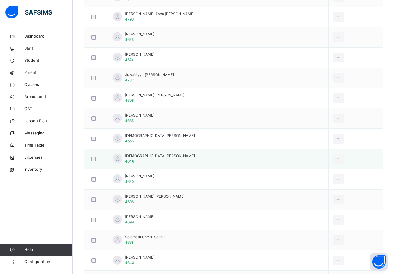
scroll to position [647, 0]
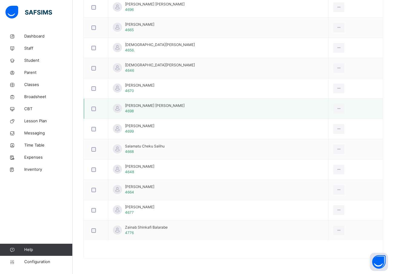
click at [91, 109] on div at bounding box center [96, 109] width 12 height 5
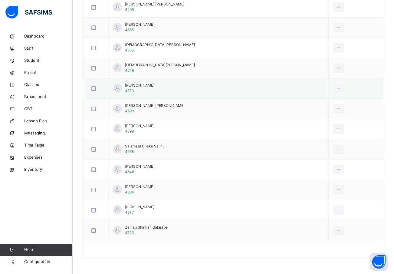
click at [91, 85] on div at bounding box center [96, 88] width 15 height 13
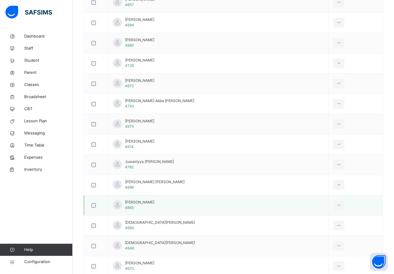
scroll to position [465, 0]
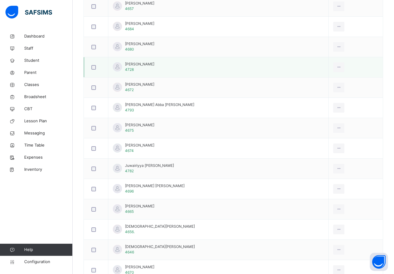
click at [90, 67] on div at bounding box center [96, 67] width 12 height 5
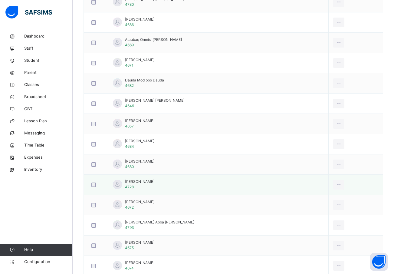
scroll to position [314, 0]
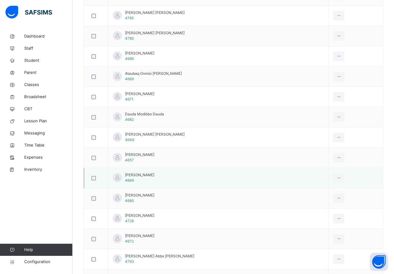
click at [96, 181] on div at bounding box center [96, 178] width 15 height 13
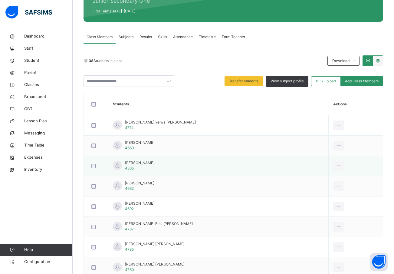
scroll to position [72, 0]
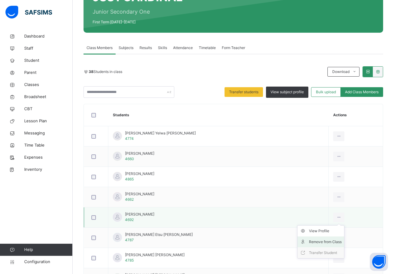
click at [324, 241] on div "Remove from Class" at bounding box center [325, 242] width 33 height 6
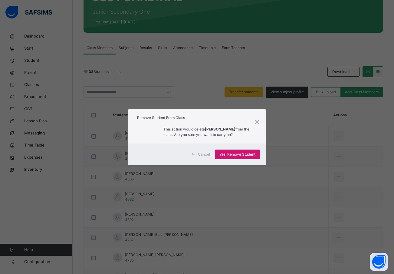
click at [248, 153] on span "Yes, Remove Student" at bounding box center [237, 154] width 36 height 5
click at [244, 153] on span "Yes, Remove Student" at bounding box center [237, 154] width 36 height 5
click at [258, 120] on div "×" at bounding box center [257, 121] width 6 height 13
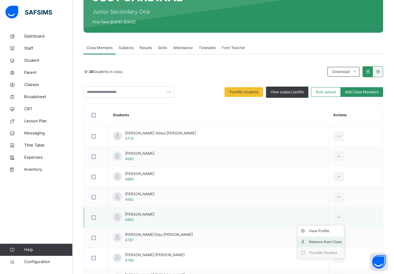
click at [311, 241] on div "Remove from Class" at bounding box center [325, 242] width 33 height 6
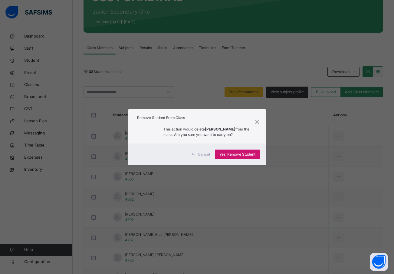
click at [228, 154] on span "Yes, Remove Student" at bounding box center [237, 154] width 36 height 5
click at [234, 154] on div "Yes, Remove Student" at bounding box center [237, 154] width 45 height 10
click at [258, 121] on div "×" at bounding box center [257, 121] width 6 height 13
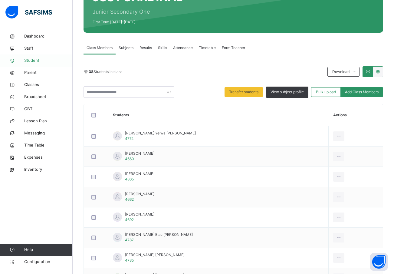
click at [31, 72] on span "Parent" at bounding box center [48, 73] width 48 height 6
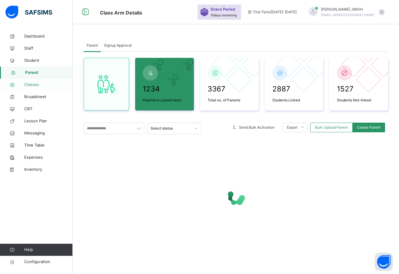
click at [32, 84] on span "Classes" at bounding box center [48, 85] width 48 height 6
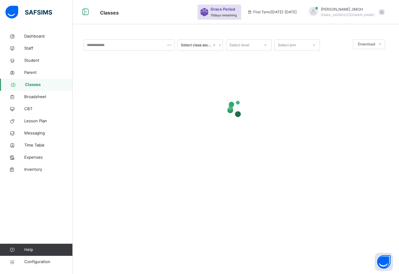
click at [265, 44] on icon at bounding box center [265, 45] width 4 height 6
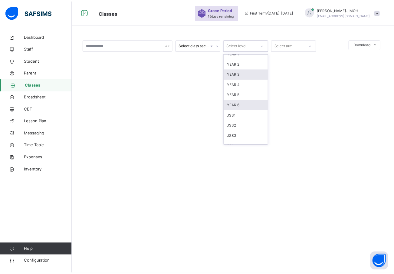
scroll to position [64, 0]
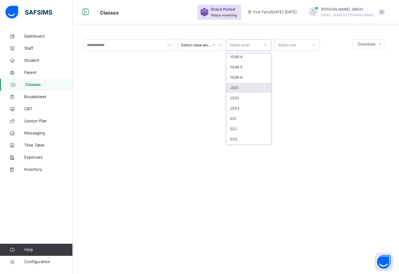
click at [245, 87] on div "JSS1" at bounding box center [248, 88] width 45 height 10
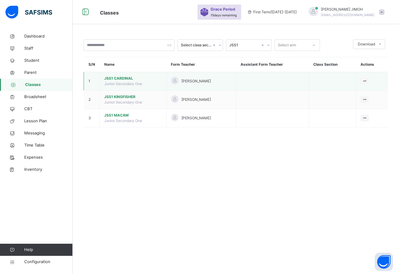
click at [119, 77] on span "JSS1 CARDINAL" at bounding box center [132, 78] width 57 height 5
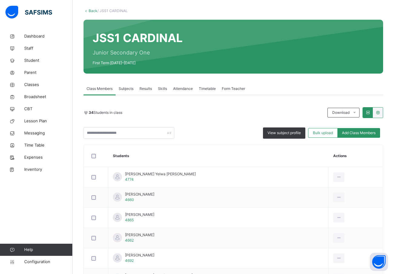
scroll to position [61, 0]
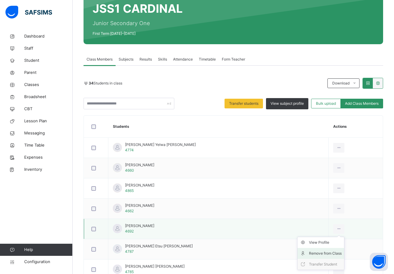
click at [314, 254] on div "Remove from Class" at bounding box center [325, 253] width 33 height 6
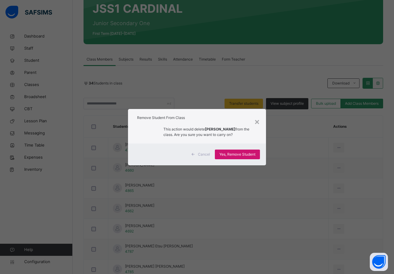
click at [239, 153] on span "Yes, Remove Student" at bounding box center [237, 154] width 36 height 5
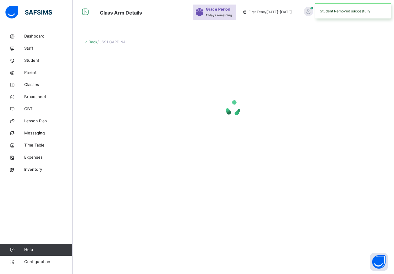
scroll to position [0, 0]
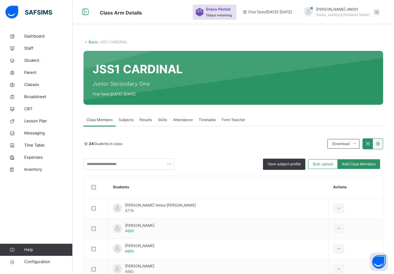
drag, startPoint x: 363, startPoint y: 165, endPoint x: 358, endPoint y: 164, distance: 5.1
click at [363, 165] on span "Add Class Members" at bounding box center [359, 163] width 34 height 5
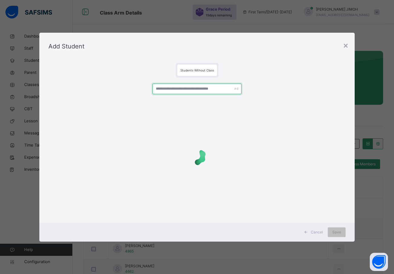
click at [166, 91] on input "text" at bounding box center [197, 89] width 89 height 11
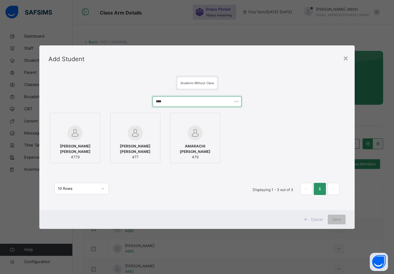
type input "****"
click at [90, 134] on div at bounding box center [75, 132] width 44 height 15
click at [337, 217] on span "Save" at bounding box center [336, 219] width 9 height 5
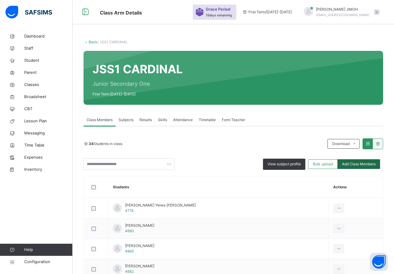
click at [366, 164] on span "Add Class Members" at bounding box center [359, 163] width 34 height 5
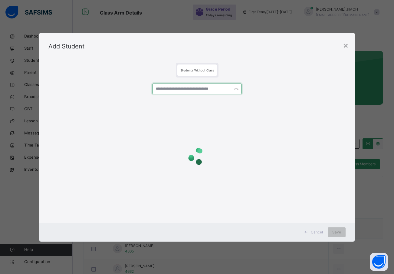
click at [170, 88] on input "text" at bounding box center [197, 89] width 89 height 11
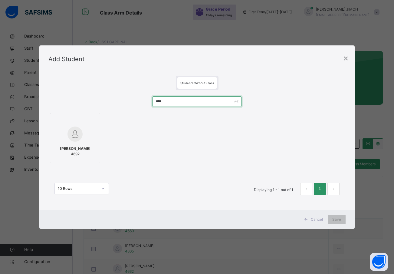
type input "****"
click at [88, 130] on div at bounding box center [75, 134] width 44 height 18
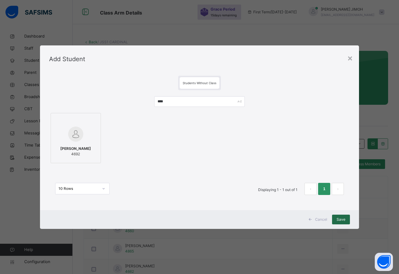
click at [342, 218] on span "Save" at bounding box center [340, 219] width 9 height 5
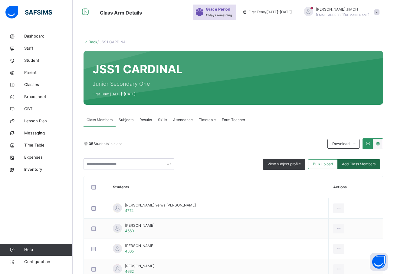
click at [359, 164] on span "Add Class Members" at bounding box center [359, 163] width 34 height 5
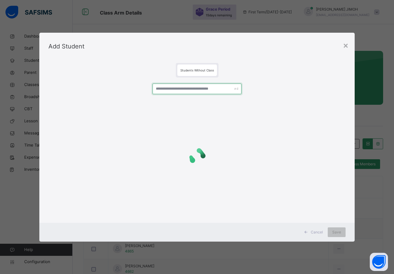
click at [176, 88] on input "text" at bounding box center [197, 89] width 89 height 11
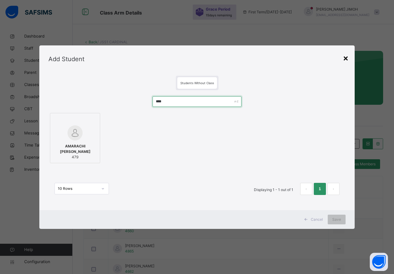
type input "****"
click at [348, 58] on div "×" at bounding box center [346, 57] width 6 height 13
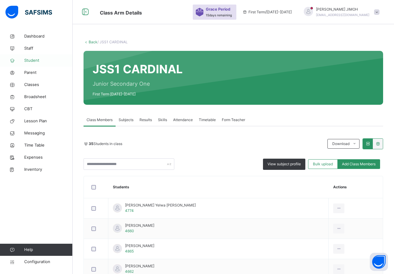
click at [32, 60] on span "Student" at bounding box center [48, 60] width 48 height 6
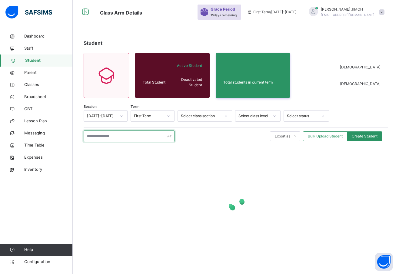
click at [96, 134] on input "text" at bounding box center [129, 135] width 91 height 11
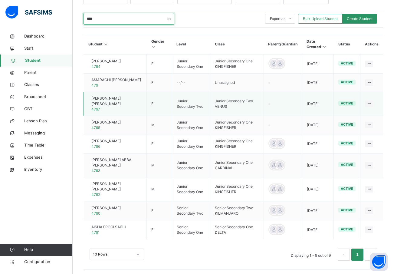
scroll to position [134, 0]
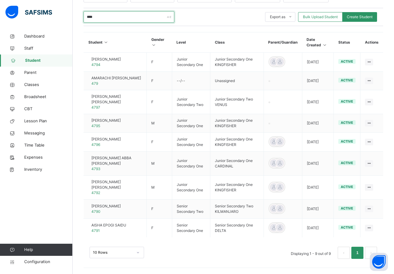
type input "****"
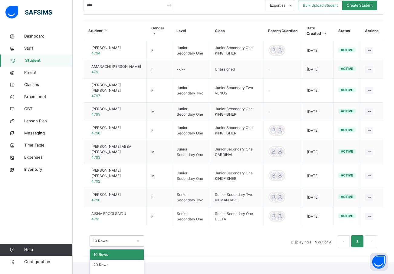
scroll to position [153, 0]
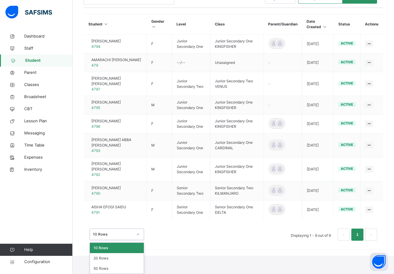
click at [138, 240] on div "option 10 Rows focused, 1 of 3. 3 results available. Use Up and Down to choose …" at bounding box center [117, 233] width 54 height 11
click at [114, 268] on div "50 Rows" at bounding box center [117, 268] width 54 height 10
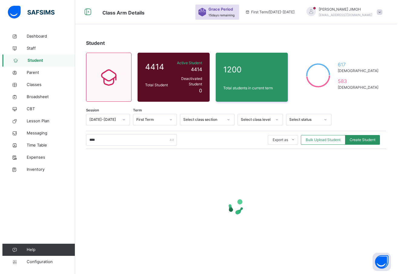
scroll to position [0, 0]
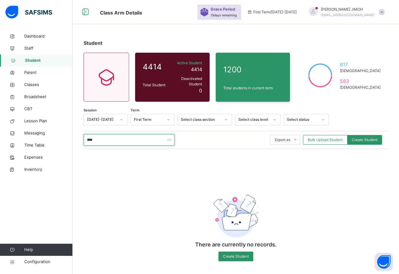
drag, startPoint x: 98, startPoint y: 135, endPoint x: 81, endPoint y: 137, distance: 17.1
click at [81, 137] on div "Student 4414 Total Student Active Student 4414 Deactivated Student 0 1200 Total…" at bounding box center [236, 153] width 326 height 246
click at [362, 137] on span "Create Student" at bounding box center [364, 139] width 26 height 5
select select "**"
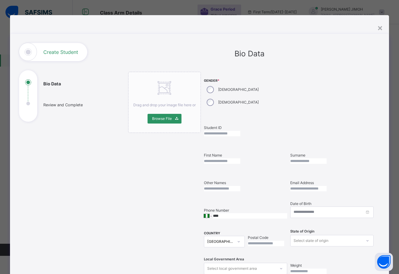
click at [230, 131] on input "text" at bounding box center [222, 133] width 36 height 5
paste input "****"
type input "****"
click at [232, 158] on input "text" at bounding box center [222, 160] width 36 height 5
type input "********"
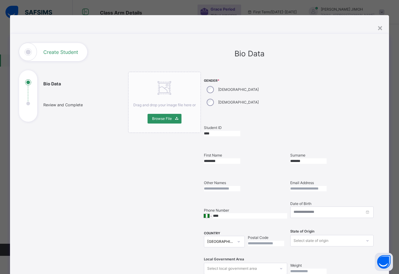
type input "*******"
type input "*****"
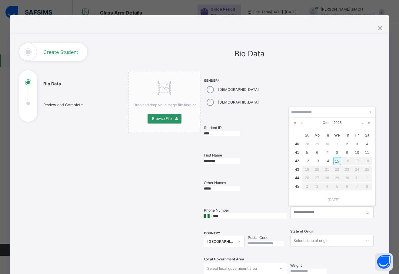
click at [294, 201] on div "[DATE]" at bounding box center [332, 200] width 86 height 12
click at [291, 111] on input at bounding box center [332, 112] width 82 height 7
type input "**********"
click at [351, 218] on div "**********" at bounding box center [289, 190] width 170 height 237
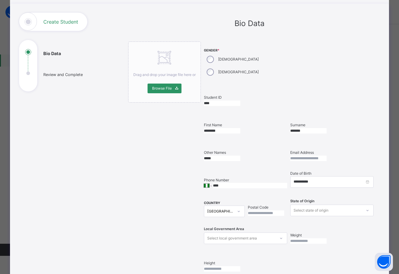
scroll to position [61, 0]
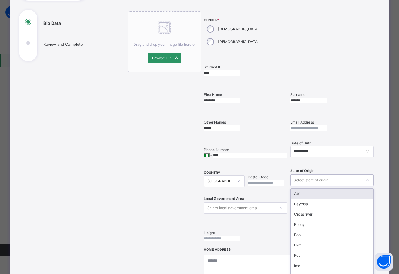
click at [307, 174] on div "Select state of origin" at bounding box center [310, 179] width 35 height 11
type input "**"
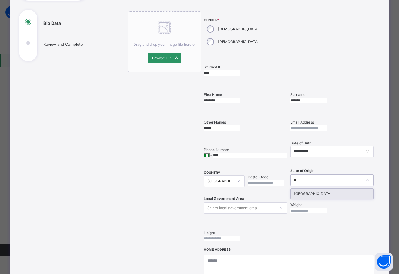
click at [304, 189] on div "[GEOGRAPHIC_DATA]" at bounding box center [331, 194] width 83 height 10
click at [261, 202] on div "Select local government area" at bounding box center [245, 207] width 83 height 11
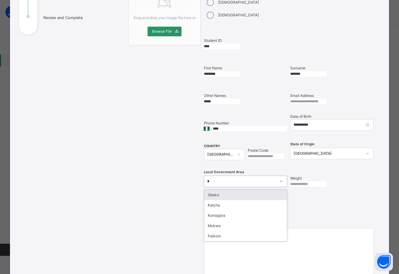
type input "**"
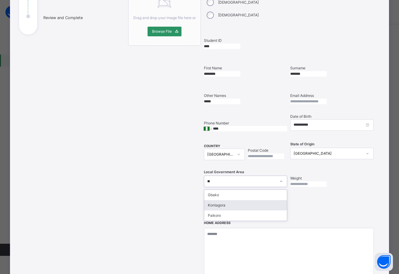
click at [240, 200] on div "Kontagora" at bounding box center [245, 205] width 83 height 10
drag, startPoint x: 320, startPoint y: 201, endPoint x: 252, endPoint y: 225, distance: 72.6
click at [320, 201] on div "**********" at bounding box center [289, 103] width 170 height 237
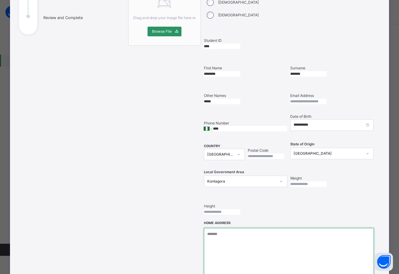
click at [227, 231] on textarea at bounding box center [289, 258] width 170 height 61
drag, startPoint x: 206, startPoint y: 223, endPoint x: 350, endPoint y: 224, distance: 143.4
click at [353, 228] on textarea "**********" at bounding box center [289, 258] width 170 height 61
click at [329, 240] on textarea "**********" at bounding box center [289, 258] width 170 height 61
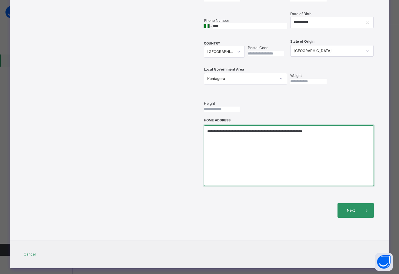
scroll to position [190, 0]
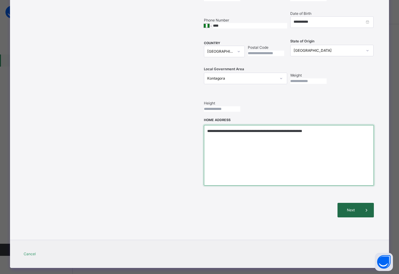
type textarea "**********"
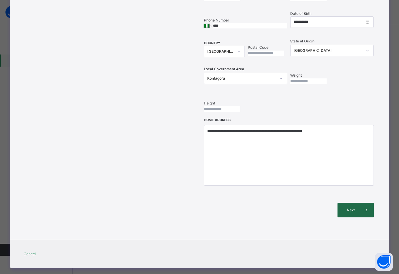
click at [348, 207] on span "Next" at bounding box center [350, 209] width 17 height 5
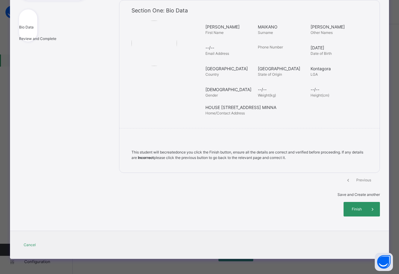
scroll to position [59, 0]
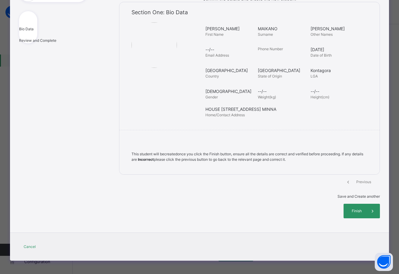
click at [337, 199] on span "Save and Create another" at bounding box center [358, 196] width 42 height 5
select select "**"
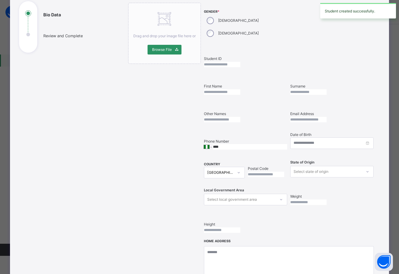
scroll to position [0, 0]
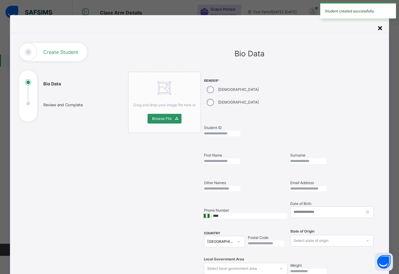
click at [377, 28] on div "×" at bounding box center [380, 27] width 6 height 13
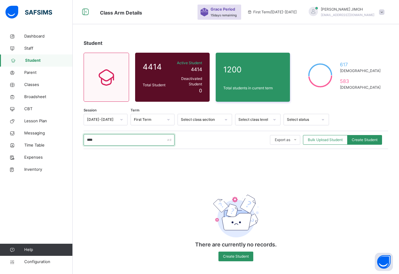
click at [132, 137] on input "****" at bounding box center [129, 139] width 91 height 11
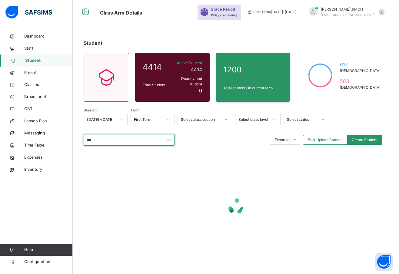
type input "****"
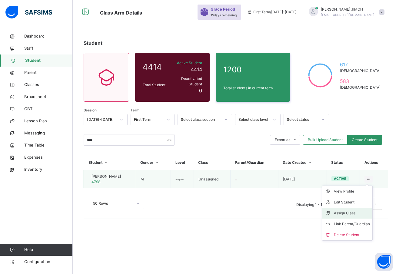
click at [349, 210] on div "Assign Class" at bounding box center [351, 213] width 36 height 6
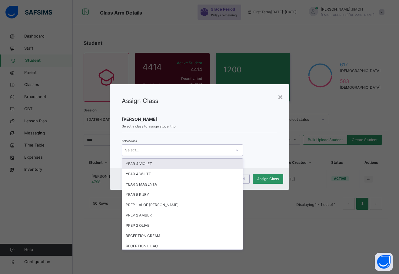
click at [236, 149] on icon at bounding box center [237, 150] width 4 height 6
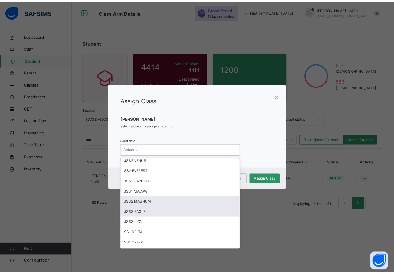
scroll to position [260, 0]
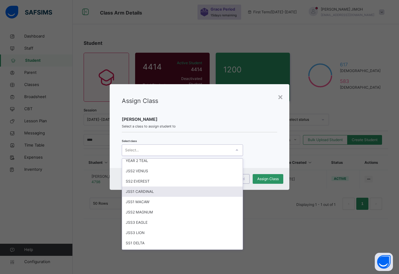
click at [182, 192] on div "JSS1 CARDINAL" at bounding box center [182, 191] width 120 height 10
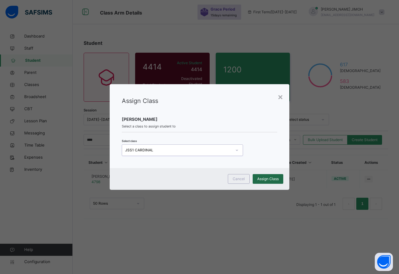
click at [263, 178] on span "Assign Class" at bounding box center [267, 178] width 21 height 5
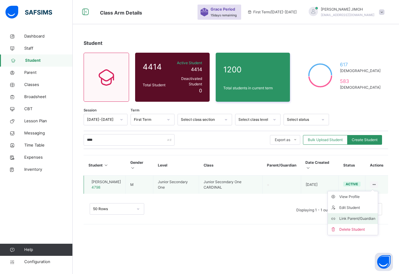
click at [350, 215] on div "Link Parent/Guardian" at bounding box center [357, 218] width 36 height 6
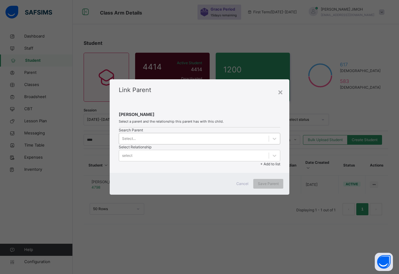
click at [147, 136] on div "Select..." at bounding box center [193, 138] width 149 height 9
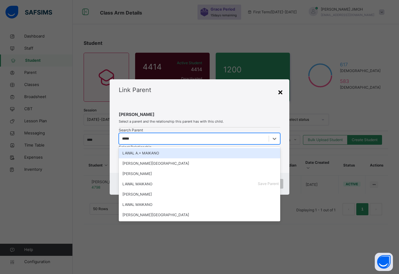
type input "*****"
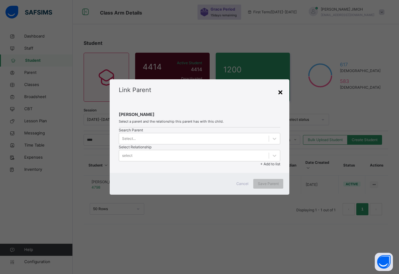
click at [281, 85] on div "×" at bounding box center [280, 91] width 6 height 13
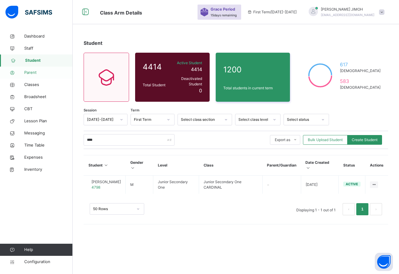
click at [32, 70] on span "Parent" at bounding box center [48, 73] width 48 height 6
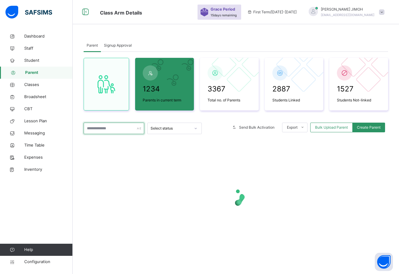
click at [104, 128] on input "text" at bounding box center [114, 128] width 61 height 11
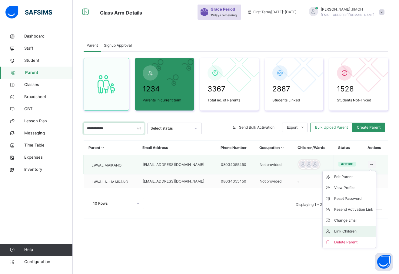
type input "**********"
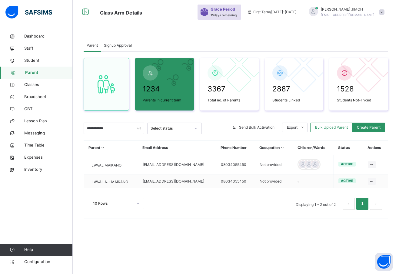
click at [0, 0] on div "Link Children" at bounding box center [0, 0] width 0 height 0
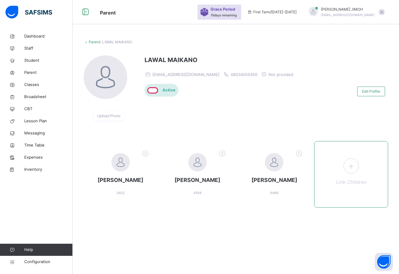
click at [350, 165] on icon at bounding box center [350, 166] width 11 height 12
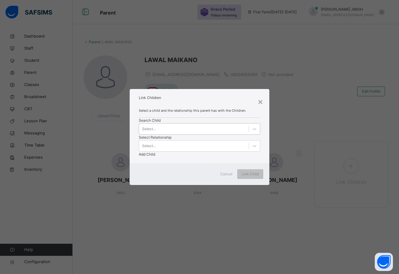
click at [158, 134] on div "Select..." at bounding box center [194, 128] width 110 height 9
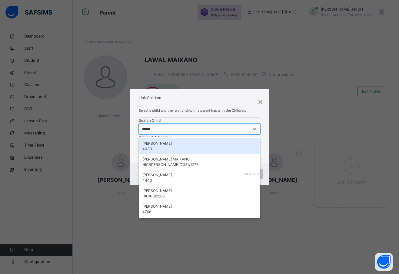
type input "*******"
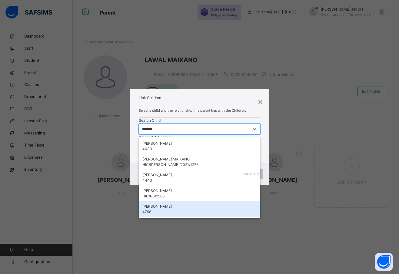
click at [153, 209] on div "[PERSON_NAME]" at bounding box center [199, 206] width 114 height 5
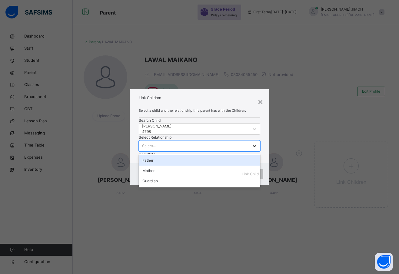
click at [251, 143] on icon at bounding box center [254, 146] width 6 height 6
click at [202, 155] on div "Father" at bounding box center [199, 160] width 121 height 10
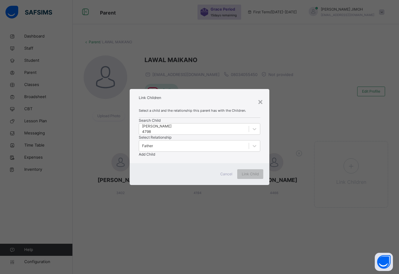
click at [155, 152] on span "Add Child" at bounding box center [147, 154] width 16 height 5
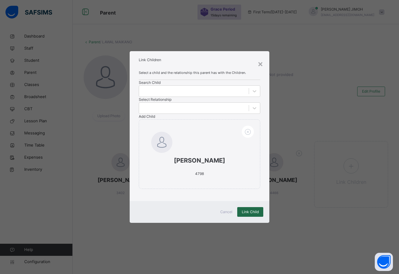
click at [248, 215] on span "Link Child" at bounding box center [249, 211] width 17 height 5
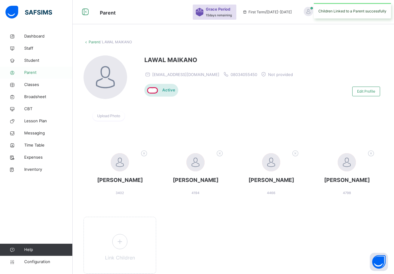
click at [32, 72] on span "Parent" at bounding box center [48, 73] width 48 height 6
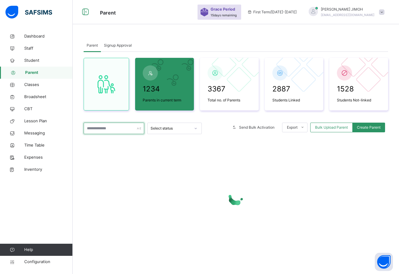
drag, startPoint x: 101, startPoint y: 127, endPoint x: 102, endPoint y: 122, distance: 5.5
click at [102, 127] on input "text" at bounding box center [114, 128] width 61 height 11
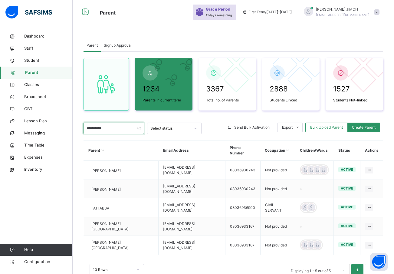
type input "**********"
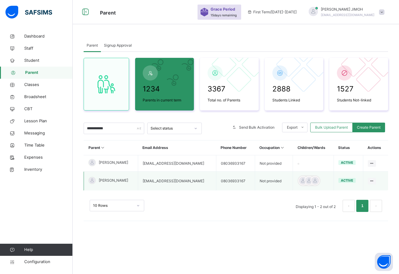
type input "**********"
drag, startPoint x: 149, startPoint y: 181, endPoint x: 172, endPoint y: 181, distance: 23.0
click at [195, 182] on td "[EMAIL_ADDRESS][DOMAIN_NAME]" at bounding box center [177, 181] width 78 height 19
copy td "[EMAIL_ADDRESS][DOMAIN_NAME]"
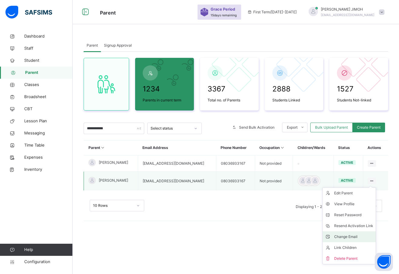
click at [347, 236] on div "Change Email" at bounding box center [353, 237] width 39 height 6
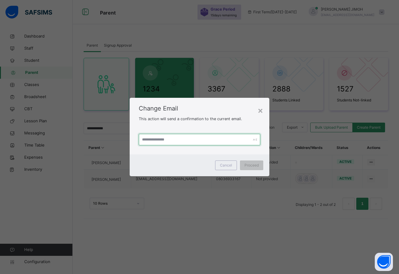
paste input "**********"
click at [163, 139] on input "**********" at bounding box center [199, 139] width 121 height 11
type input "**********"
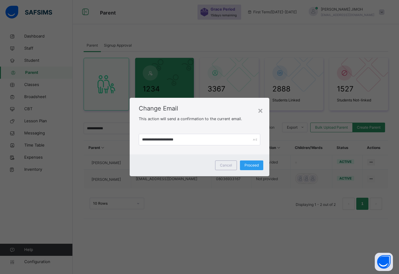
click at [251, 165] on span "Proceed" at bounding box center [251, 165] width 14 height 5
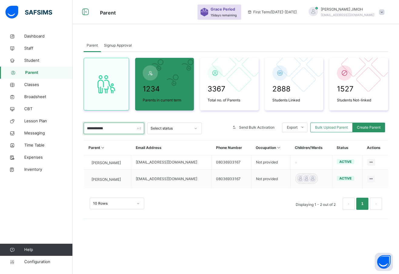
click at [112, 127] on input "**********" at bounding box center [114, 128] width 61 height 11
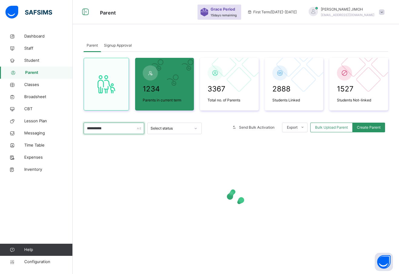
type input "**********"
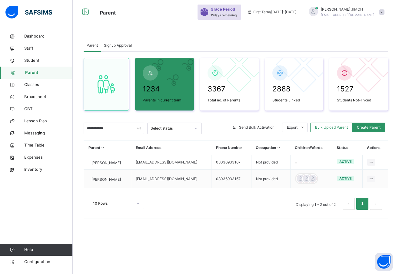
click at [0, 0] on div "Link Children" at bounding box center [0, 0] width 0 height 0
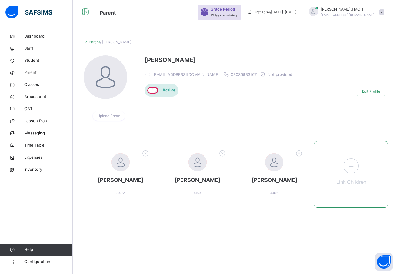
click at [352, 165] on icon at bounding box center [350, 166] width 11 height 12
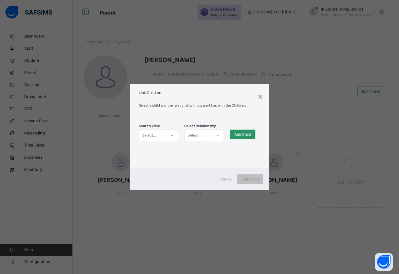
click at [159, 131] on div "Select..." at bounding box center [152, 134] width 27 height 9
type input "****"
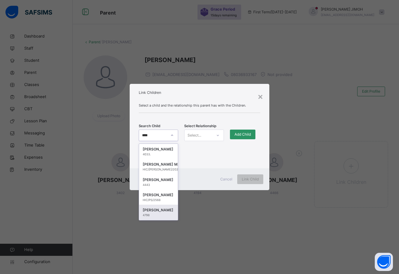
click at [159, 209] on div "[PERSON_NAME]" at bounding box center [158, 210] width 31 height 6
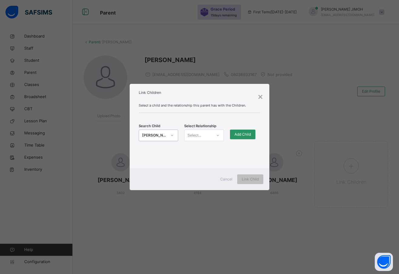
click at [217, 135] on icon at bounding box center [218, 135] width 4 height 6
click at [206, 159] on div "Mother" at bounding box center [203, 159] width 39 height 10
click at [240, 132] on span "Add Child" at bounding box center [242, 134] width 16 height 5
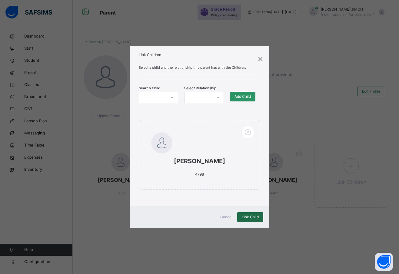
click at [248, 217] on span "Link Child" at bounding box center [249, 216] width 17 height 5
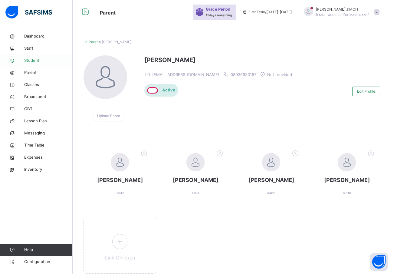
click at [29, 60] on span "Student" at bounding box center [48, 60] width 48 height 6
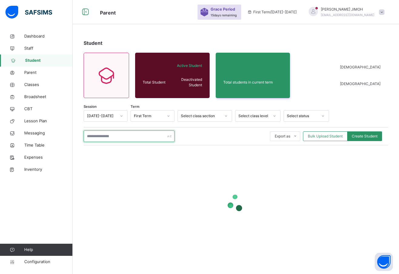
click at [97, 136] on input "text" at bounding box center [129, 135] width 91 height 11
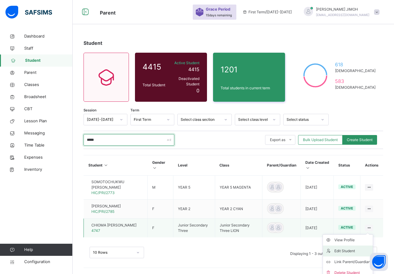
type input "*****"
click at [354, 248] on div "Edit Student" at bounding box center [352, 251] width 36 height 6
select select "**"
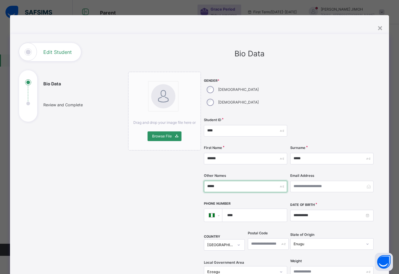
click at [214, 181] on input "*****" at bounding box center [245, 186] width 83 height 11
click at [221, 181] on input "****" at bounding box center [245, 186] width 83 height 11
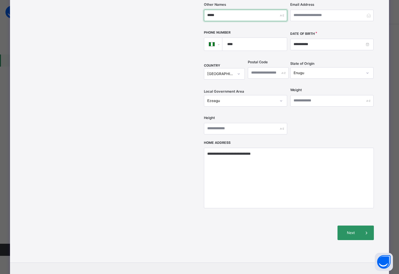
scroll to position [182, 0]
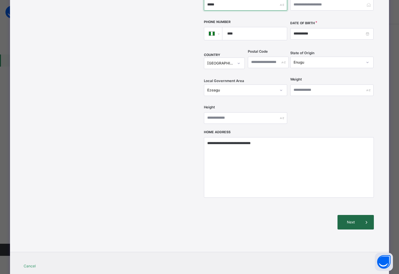
type input "*****"
click at [348, 219] on span "Next" at bounding box center [350, 221] width 17 height 5
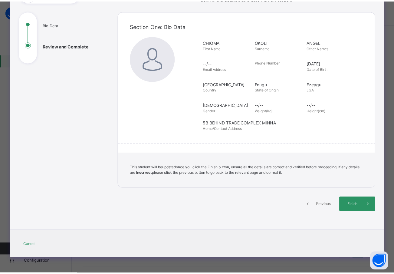
scroll to position [59, 0]
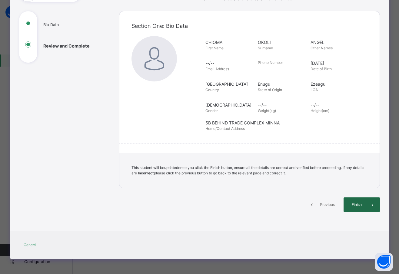
click at [352, 205] on span "Finish" at bounding box center [356, 204] width 17 height 5
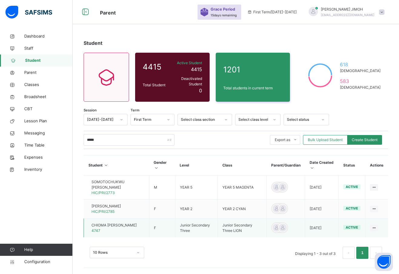
click at [117, 227] on div "CHIOMA ANGEE OKOLI 4747" at bounding box center [113, 227] width 45 height 11
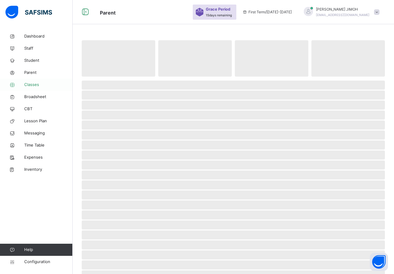
click at [35, 83] on span "Classes" at bounding box center [48, 85] width 48 height 6
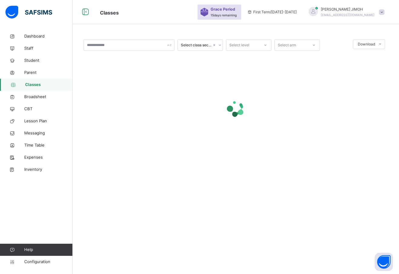
click at [264, 45] on icon at bounding box center [265, 44] width 2 height 1
click at [245, 141] on div "JSS3" at bounding box center [248, 141] width 45 height 10
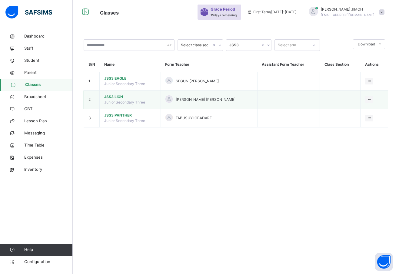
click at [117, 96] on span "JSS3 LION" at bounding box center [130, 96] width 52 height 5
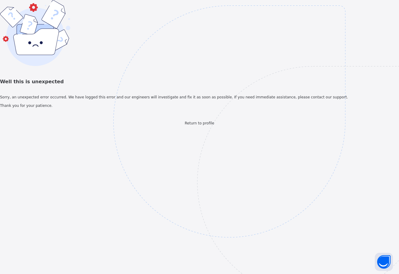
click at [190, 125] on span "Return to profile" at bounding box center [199, 123] width 29 height 4
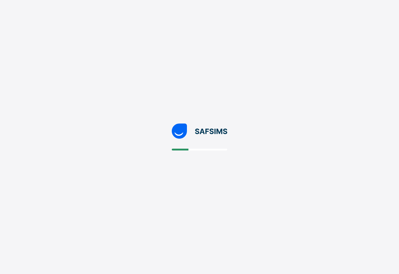
click at [339, 50] on div at bounding box center [199, 137] width 399 height 274
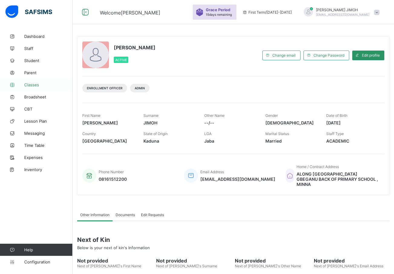
click at [28, 84] on span "Classes" at bounding box center [48, 84] width 48 height 5
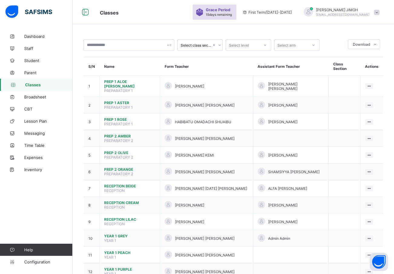
click at [264, 44] on icon at bounding box center [265, 45] width 4 height 6
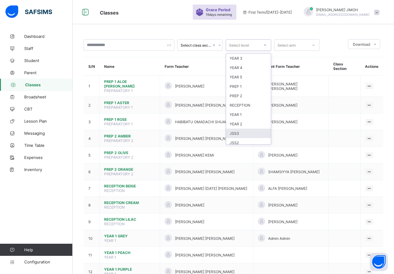
click at [246, 134] on div "JSS3" at bounding box center [248, 133] width 45 height 9
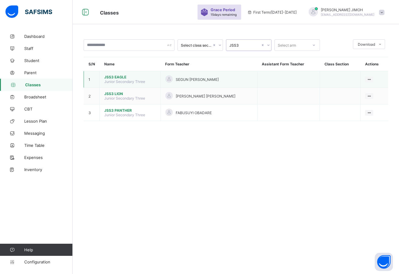
click at [117, 76] on span "JSS3 EAGLE" at bounding box center [130, 77] width 52 height 5
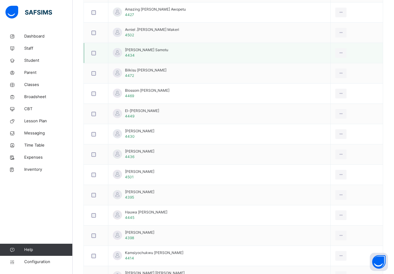
scroll to position [203, 0]
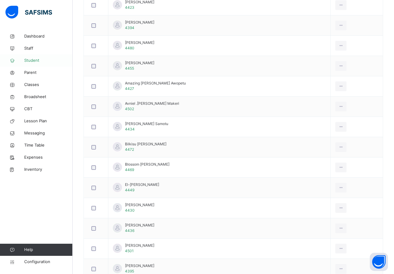
click at [32, 57] on link "Student" at bounding box center [36, 60] width 73 height 12
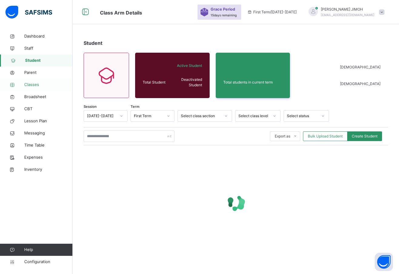
click at [32, 82] on span "Classes" at bounding box center [48, 85] width 48 height 6
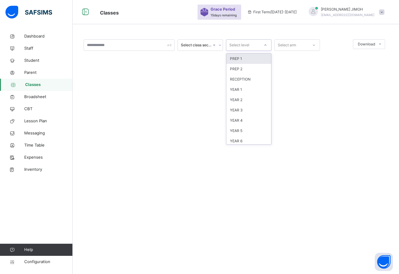
click at [266, 44] on icon at bounding box center [265, 45] width 4 height 6
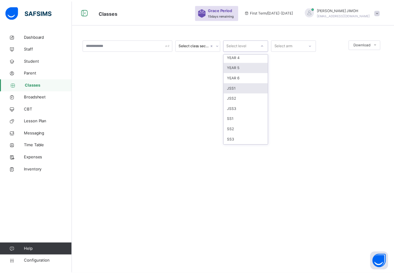
scroll to position [64, 0]
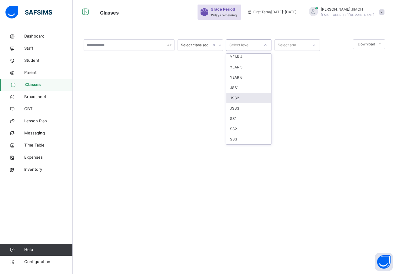
click at [242, 95] on div "JSS2" at bounding box center [248, 98] width 45 height 10
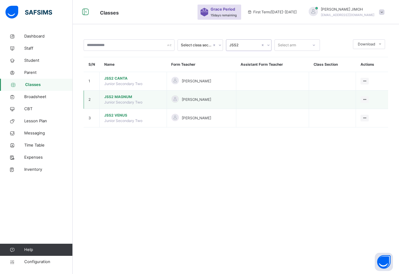
click at [121, 95] on span "JSS2 MAGNUM" at bounding box center [133, 96] width 58 height 5
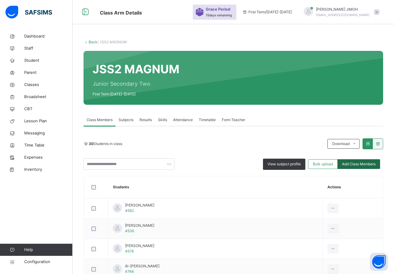
click at [364, 163] on span "Add Class Members" at bounding box center [359, 163] width 34 height 5
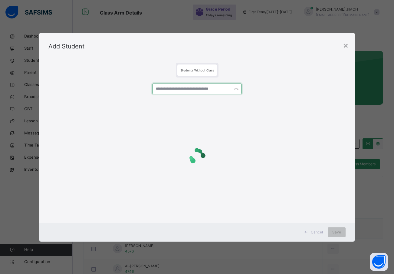
click at [172, 88] on input "text" at bounding box center [197, 89] width 89 height 11
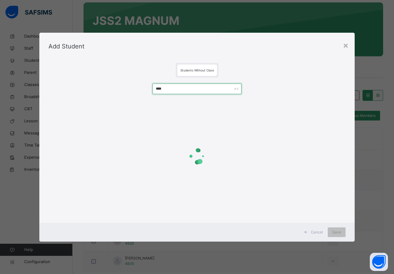
scroll to position [61, 0]
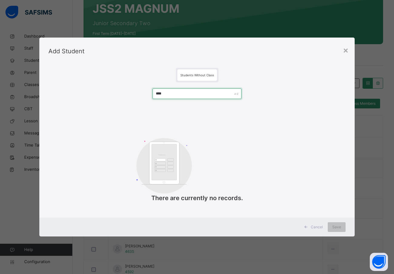
drag, startPoint x: 166, startPoint y: 94, endPoint x: 144, endPoint y: 91, distance: 22.2
click at [144, 91] on div "**** Customers There are currently no records." at bounding box center [196, 148] width 297 height 132
type input "****"
click at [347, 50] on div "×" at bounding box center [346, 50] width 6 height 13
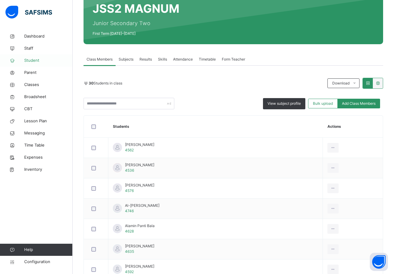
click at [32, 61] on span "Student" at bounding box center [48, 60] width 48 height 6
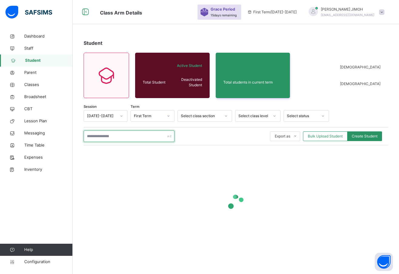
click at [95, 134] on input "text" at bounding box center [129, 135] width 91 height 11
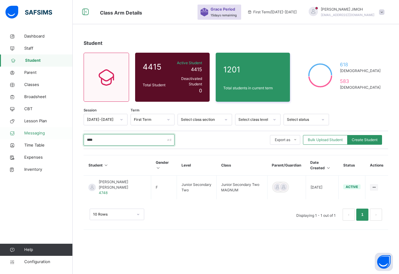
drag, startPoint x: 98, startPoint y: 137, endPoint x: 69, endPoint y: 137, distance: 29.7
click at [69, 137] on div "Class Arm Details Grace Period 15 days remaining First Term / 2025-2026 ABDULAK…" at bounding box center [199, 137] width 399 height 274
click at [103, 135] on input "****" at bounding box center [129, 139] width 91 height 11
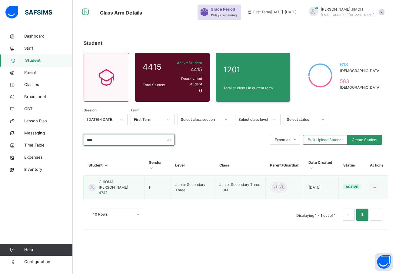
type input "****"
drag, startPoint x: 229, startPoint y: 180, endPoint x: 221, endPoint y: 183, distance: 8.5
click at [221, 183] on td "Junior Secondary Three LION" at bounding box center [240, 188] width 51 height 24
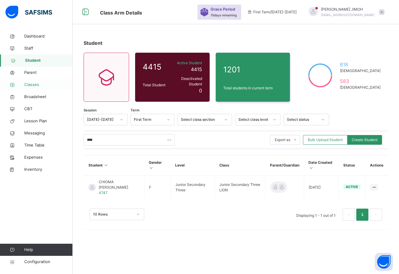
click at [31, 84] on span "Classes" at bounding box center [48, 85] width 48 height 6
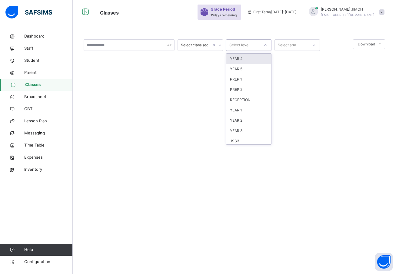
click at [265, 44] on icon at bounding box center [265, 45] width 4 height 6
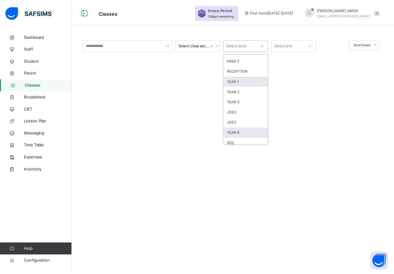
scroll to position [64, 0]
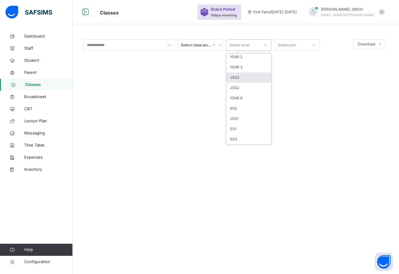
click at [243, 77] on div "JSS3" at bounding box center [248, 77] width 45 height 10
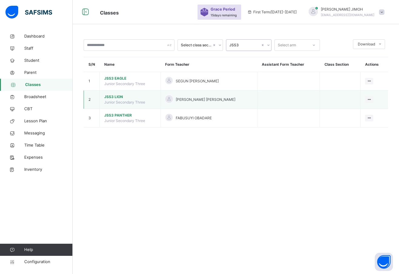
click at [116, 96] on span "JSS3 LION" at bounding box center [130, 96] width 52 height 5
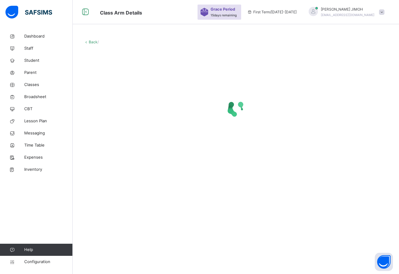
click at [234, 99] on icon at bounding box center [236, 108] width 24 height 24
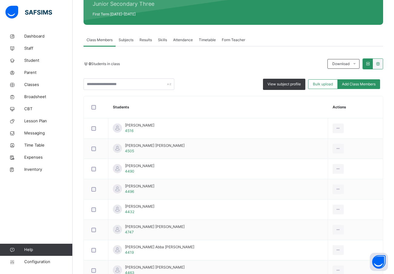
scroll to position [91, 0]
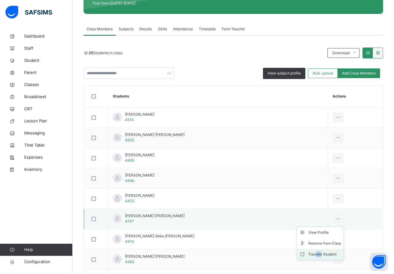
drag, startPoint x: 314, startPoint y: 253, endPoint x: 308, endPoint y: 252, distance: 5.3
click at [308, 252] on div "Transfer Student" at bounding box center [324, 254] width 33 height 6
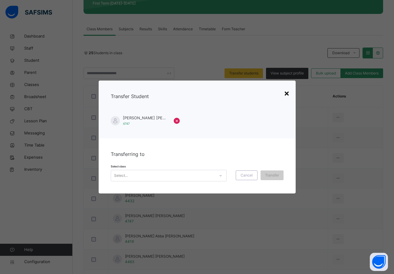
click at [287, 93] on div "×" at bounding box center [287, 93] width 6 height 13
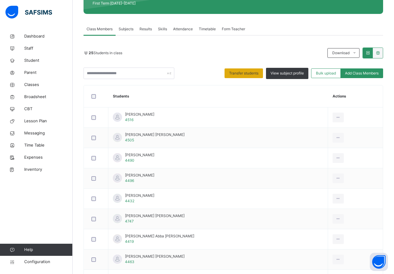
click at [249, 72] on span "Transfer students" at bounding box center [243, 73] width 29 height 5
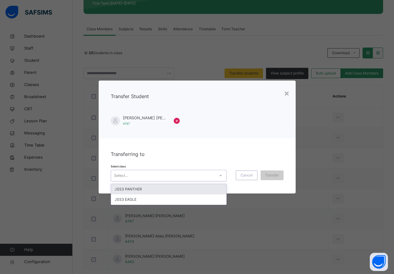
click at [220, 175] on icon at bounding box center [221, 175] width 4 height 6
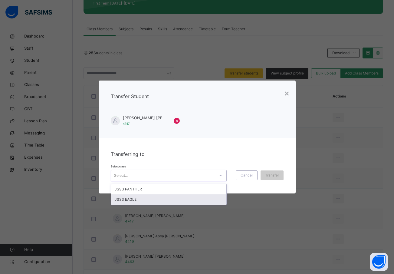
click at [162, 198] on div "JSS3 EAGLE" at bounding box center [168, 199] width 115 height 10
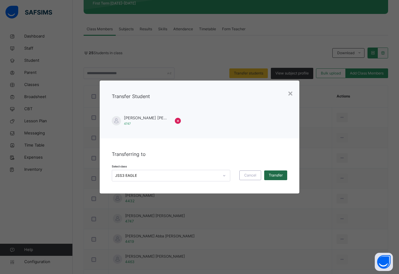
click at [272, 175] on span "Transfer" at bounding box center [275, 174] width 14 height 5
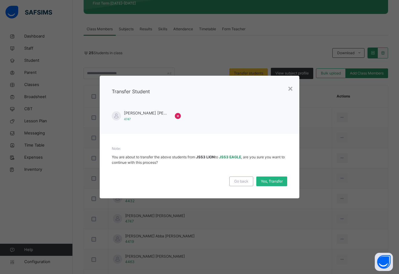
click at [274, 178] on div "Yes, Transfer" at bounding box center [271, 181] width 31 height 10
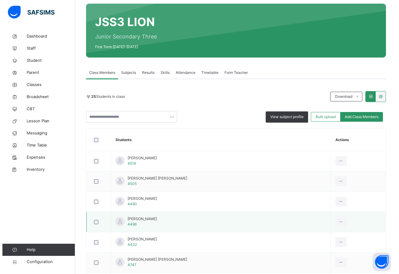
scroll to position [0, 0]
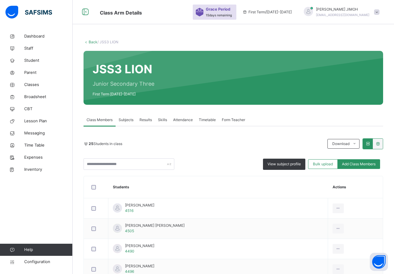
click at [91, 41] on link "Back" at bounding box center [93, 42] width 9 height 5
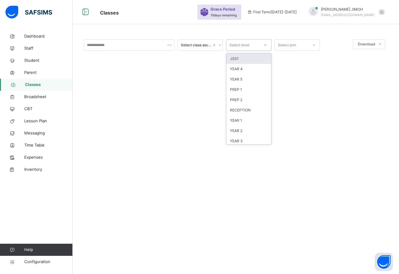
click at [264, 44] on icon at bounding box center [265, 45] width 4 height 6
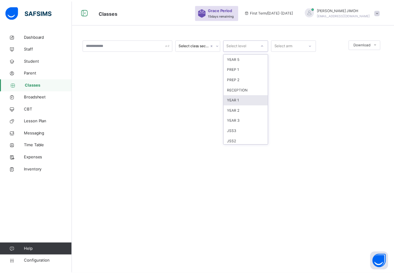
scroll to position [64, 0]
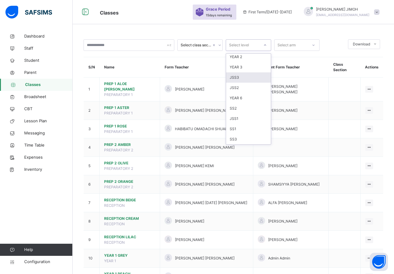
click at [247, 77] on div "JSS3" at bounding box center [248, 77] width 45 height 10
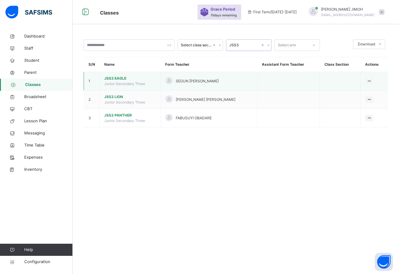
click at [120, 77] on span "JSS3 EAGLE" at bounding box center [130, 78] width 52 height 5
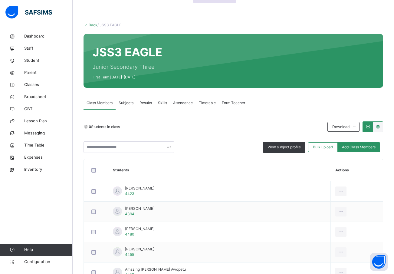
scroll to position [11, 0]
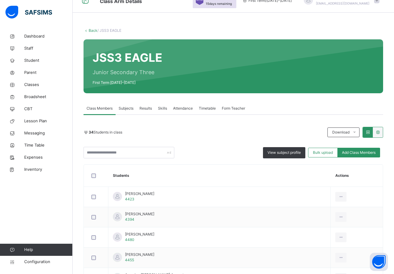
click at [206, 171] on th "Students" at bounding box center [219, 176] width 222 height 22
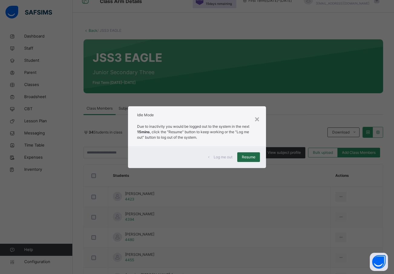
click at [245, 158] on span "Resume" at bounding box center [249, 156] width 14 height 5
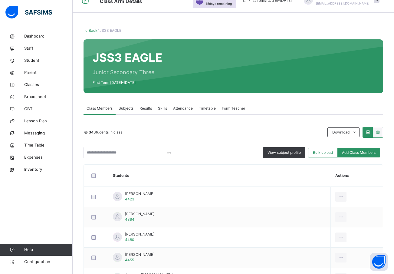
click at [92, 31] on link "Back" at bounding box center [93, 30] width 9 height 5
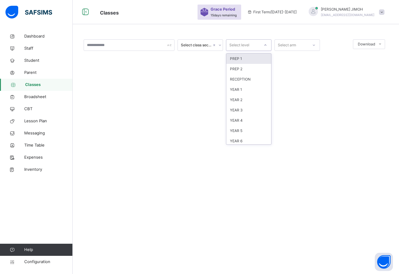
click at [264, 43] on icon at bounding box center [265, 45] width 4 height 6
click at [245, 109] on div "YEAR 3" at bounding box center [248, 110] width 45 height 10
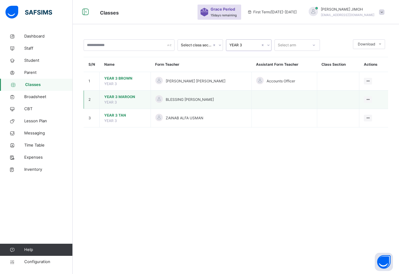
click at [118, 96] on span "YEAR 3 MAROON" at bounding box center [125, 96] width 42 height 5
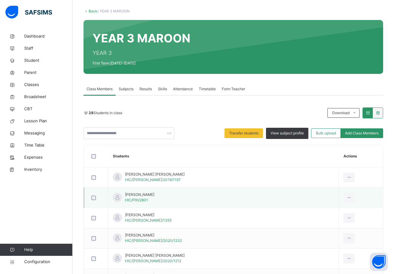
scroll to position [30, 0]
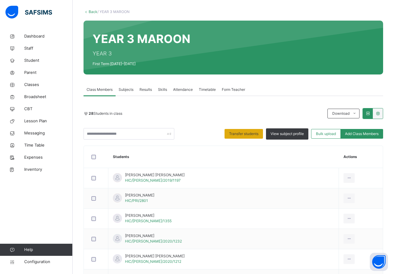
click at [245, 133] on span "Transfer students" at bounding box center [243, 133] width 29 height 5
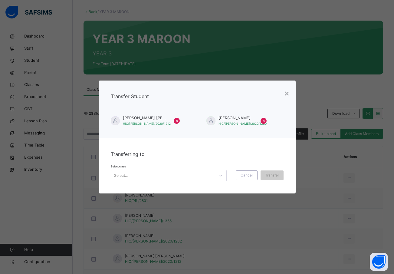
click at [221, 175] on icon at bounding box center [221, 175] width 4 height 6
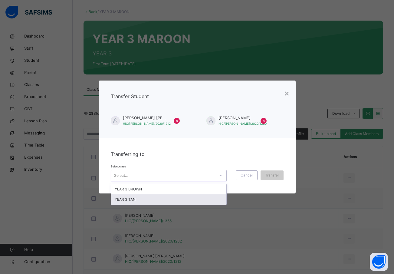
click at [169, 199] on div "YEAR 3 TAN" at bounding box center [168, 199] width 115 height 10
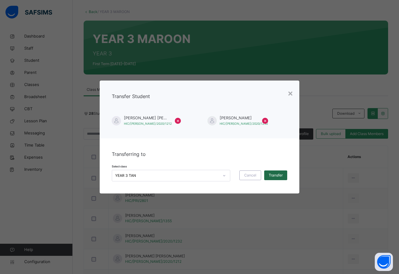
click at [276, 174] on span "Transfer" at bounding box center [275, 174] width 14 height 5
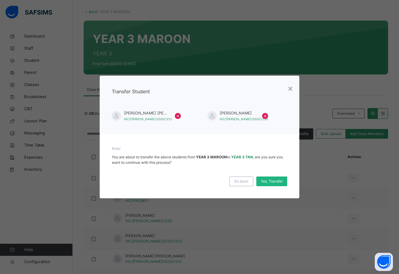
click at [268, 181] on span "Yes, Transfer" at bounding box center [272, 181] width 22 height 5
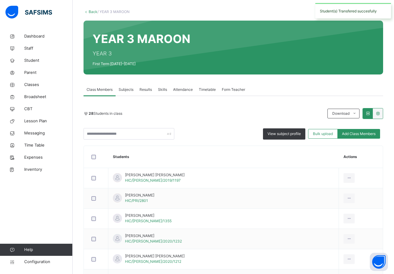
click at [94, 11] on link "Back" at bounding box center [93, 11] width 9 height 5
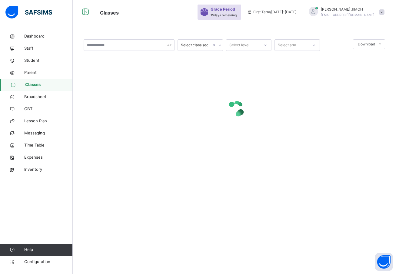
click at [267, 44] on icon at bounding box center [265, 45] width 4 height 6
click at [243, 108] on div "YEAR 3" at bounding box center [248, 110] width 45 height 10
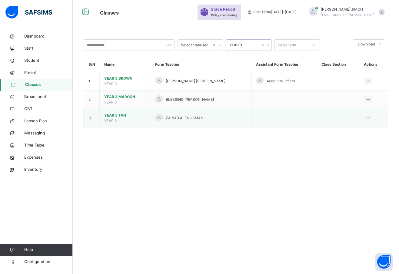
click at [117, 113] on span "YEAR 3 TAN" at bounding box center [125, 115] width 42 height 5
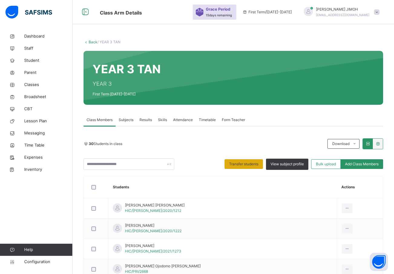
click at [254, 163] on span "Transfer students" at bounding box center [243, 163] width 29 height 5
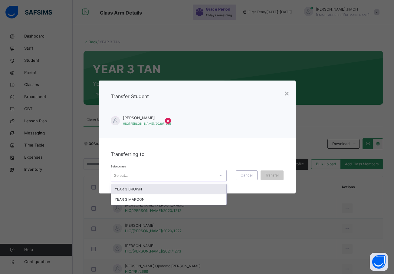
click at [221, 174] on icon at bounding box center [221, 175] width 4 height 6
click at [170, 188] on div "YEAR 3 BROWN" at bounding box center [168, 189] width 115 height 10
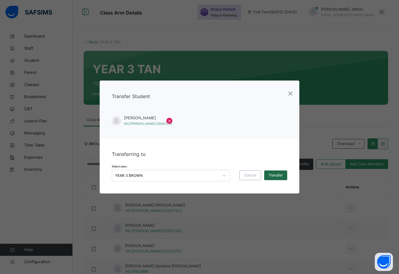
click at [275, 172] on span "Transfer" at bounding box center [275, 174] width 14 height 5
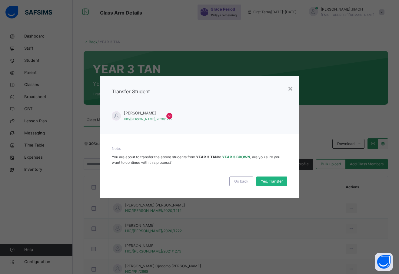
click at [267, 181] on span "Yes, Transfer" at bounding box center [272, 181] width 22 height 5
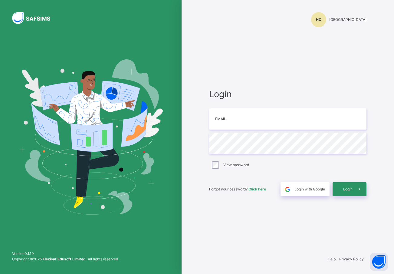
type input "**********"
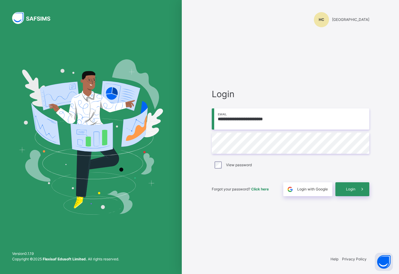
drag, startPoint x: 184, startPoint y: 166, endPoint x: 166, endPoint y: 172, distance: 19.7
click at [350, 189] on span "Login" at bounding box center [350, 188] width 9 height 5
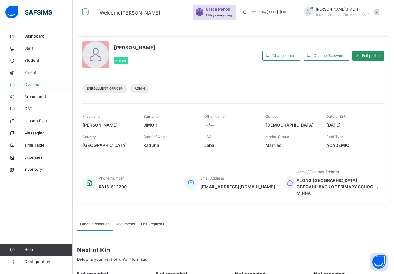
click at [34, 84] on span "Classes" at bounding box center [48, 85] width 48 height 6
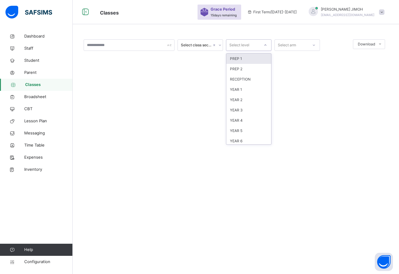
click at [264, 44] on icon at bounding box center [265, 45] width 4 height 6
click at [246, 118] on div "YEAR 4" at bounding box center [248, 120] width 45 height 10
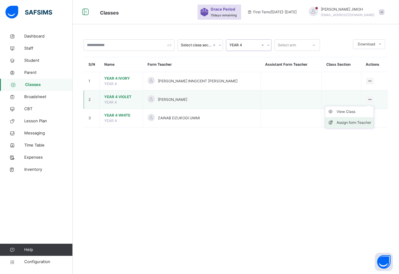
click at [353, 122] on div "Assign form Teacher" at bounding box center [353, 123] width 34 height 6
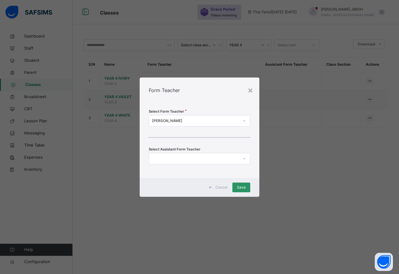
click at [198, 118] on div "[PERSON_NAME]" at bounding box center [195, 120] width 87 height 5
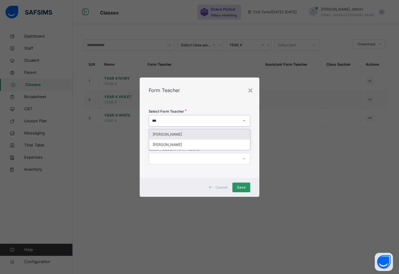
type input "****"
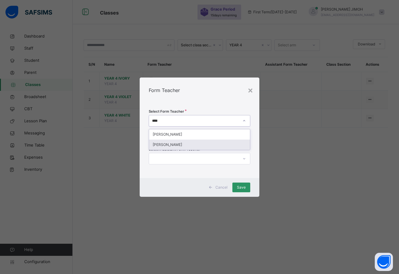
click at [175, 143] on div "[PERSON_NAME]" at bounding box center [199, 145] width 101 height 10
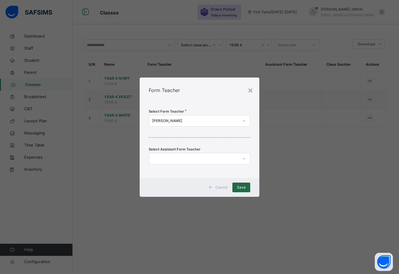
click at [241, 187] on span "Save" at bounding box center [241, 187] width 9 height 5
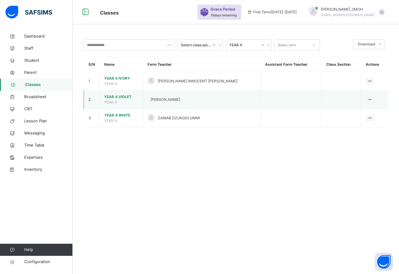
click at [116, 96] on span "YEAR 4 VIOLET" at bounding box center [121, 96] width 34 height 5
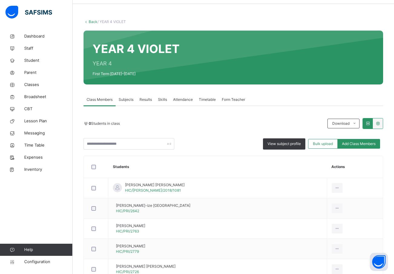
scroll to position [30, 0]
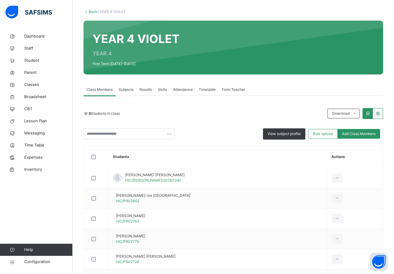
click at [124, 89] on span "Subjects" at bounding box center [126, 89] width 15 height 5
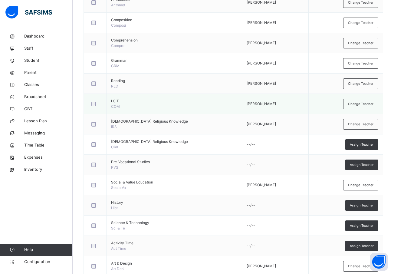
scroll to position [272, 0]
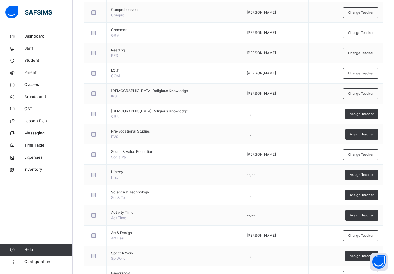
drag, startPoint x: 366, startPoint y: 175, endPoint x: 347, endPoint y: 169, distance: 20.0
click at [365, 174] on span "Assign Teacher" at bounding box center [362, 174] width 24 height 5
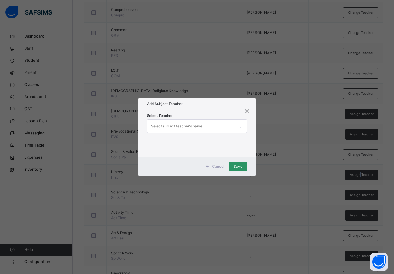
click at [158, 125] on div "Select subject teacher's name" at bounding box center [176, 125] width 51 height 11
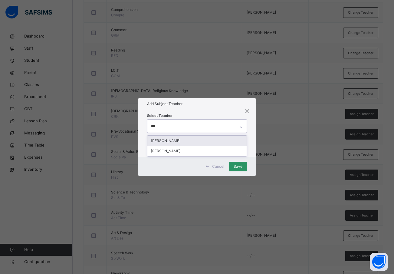
type input "****"
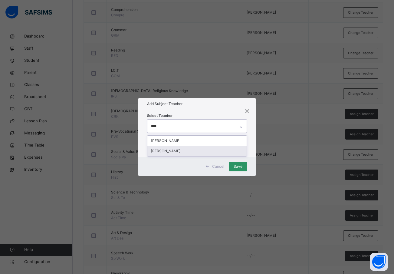
click at [167, 150] on div "[PERSON_NAME]" at bounding box center [197, 151] width 100 height 10
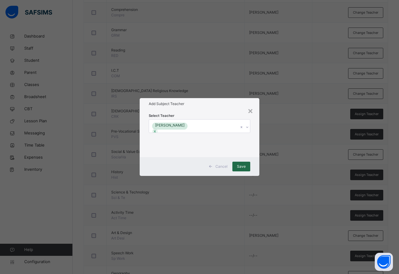
drag, startPoint x: 254, startPoint y: 149, endPoint x: 239, endPoint y: 166, distance: 22.5
click at [253, 151] on div "Select Teacher RUTH OSUNDE" at bounding box center [200, 133] width 120 height 47
click at [238, 166] on span "Save" at bounding box center [241, 166] width 9 height 5
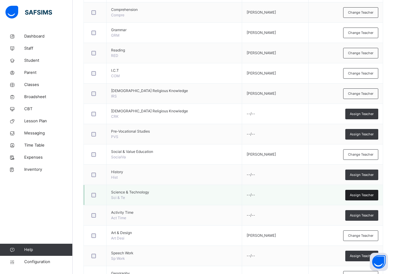
click at [367, 194] on span "Assign Teacher" at bounding box center [362, 194] width 24 height 5
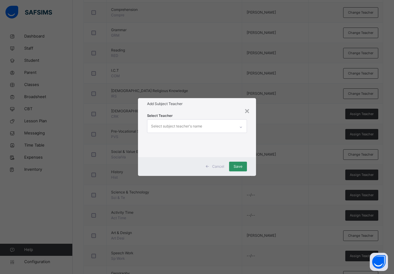
click at [180, 124] on div "Select subject teacher's name" at bounding box center [176, 125] width 51 height 11
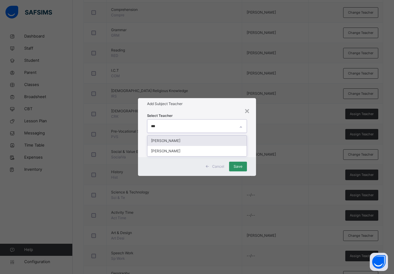
type input "****"
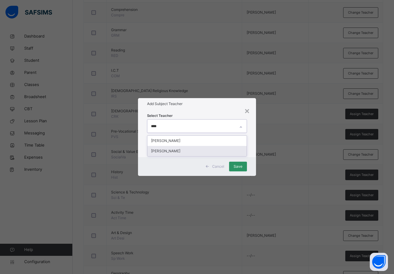
click at [178, 149] on div "[PERSON_NAME]" at bounding box center [197, 151] width 100 height 10
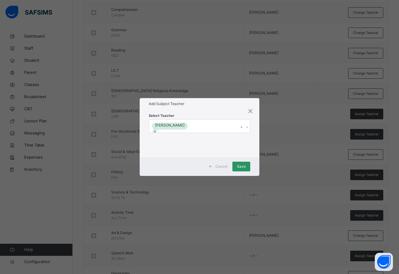
click at [255, 159] on div "Cancel Save" at bounding box center [200, 166] width 120 height 19
click at [243, 165] on span "Save" at bounding box center [241, 166] width 9 height 5
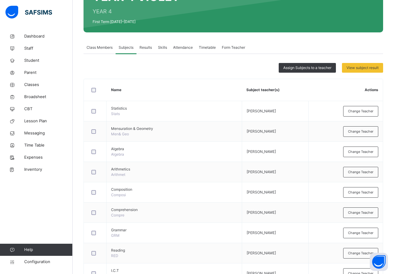
scroll to position [0, 0]
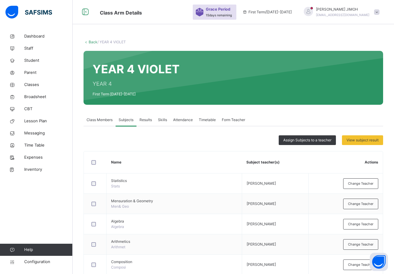
click at [94, 42] on link "Back" at bounding box center [93, 42] width 9 height 5
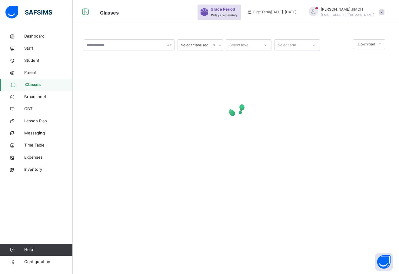
click at [263, 41] on div at bounding box center [265, 45] width 10 height 10
click at [240, 120] on div "YEAR 4" at bounding box center [248, 120] width 45 height 10
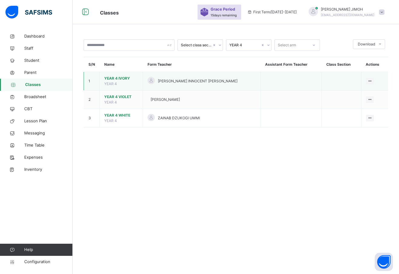
click at [119, 77] on span "YEAR 4 IVORY" at bounding box center [121, 78] width 34 height 5
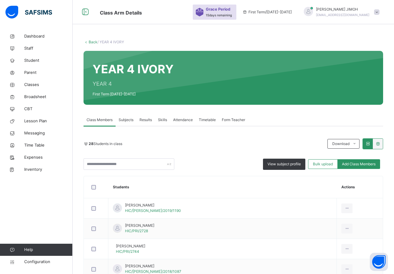
click at [128, 119] on span "Subjects" at bounding box center [126, 119] width 15 height 5
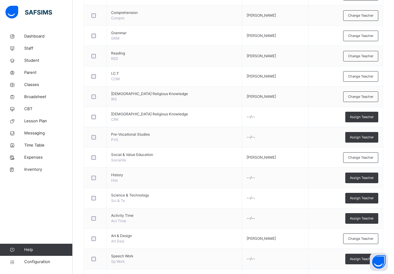
scroll to position [272, 0]
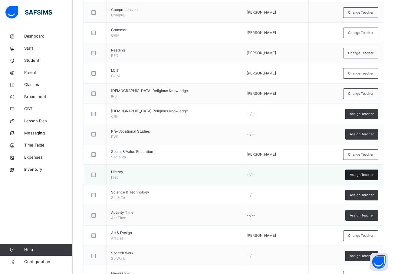
click at [366, 174] on span "Assign Teacher" at bounding box center [362, 174] width 24 height 5
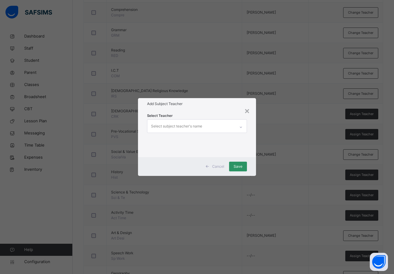
click at [170, 123] on div "Select subject teacher's name" at bounding box center [176, 125] width 51 height 11
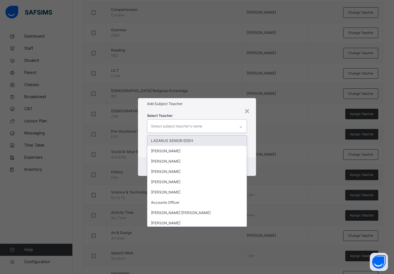
type input "*"
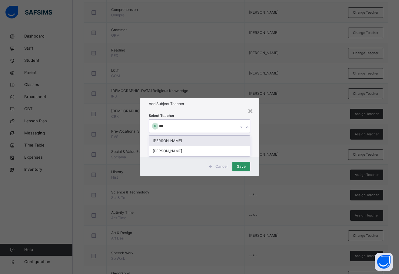
type input "****"
click at [158, 126] on div at bounding box center [155, 126] width 6 height 6
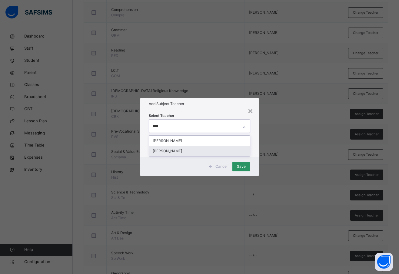
click at [156, 149] on div "[PERSON_NAME]" at bounding box center [199, 151] width 101 height 10
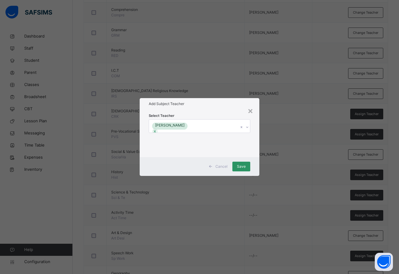
click at [254, 143] on div "Select Teacher RUTH OSUNDE" at bounding box center [200, 133] width 120 height 47
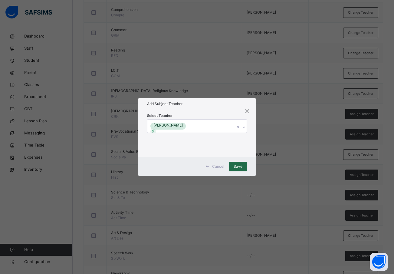
click at [240, 165] on span "Save" at bounding box center [238, 166] width 9 height 5
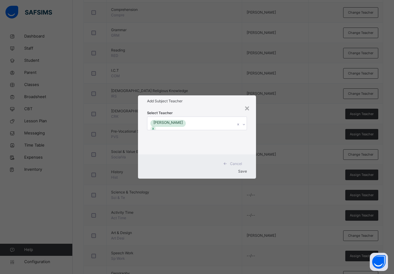
scroll to position [300, 0]
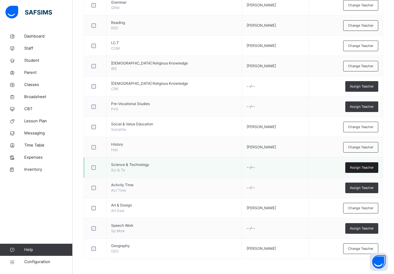
click at [360, 166] on span "Assign Teacher" at bounding box center [362, 167] width 24 height 5
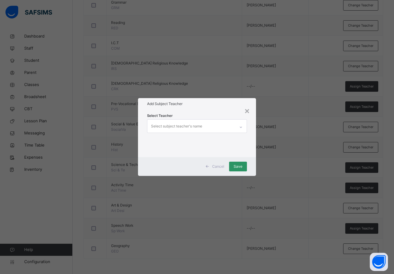
click at [153, 122] on div "Select subject teacher's name" at bounding box center [176, 125] width 51 height 11
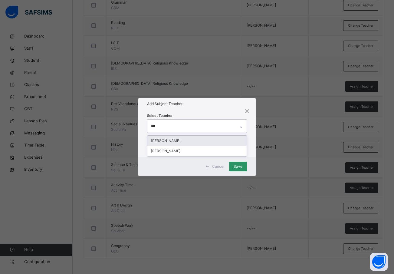
type input "****"
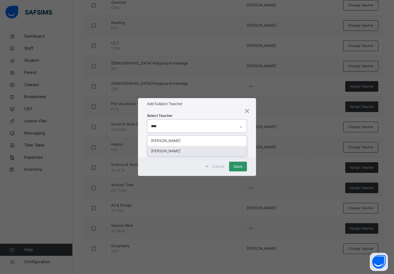
click at [167, 151] on div "[PERSON_NAME]" at bounding box center [197, 151] width 100 height 10
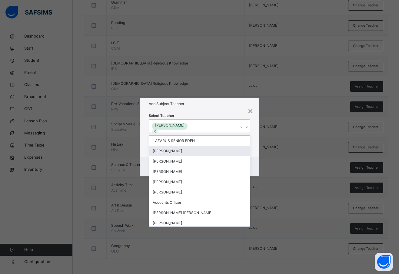
click at [252, 154] on div "Select Teacher option RUTH OSUNDE, selected. option OLADEJI AJEWOLE focused, 2 …" at bounding box center [200, 133] width 120 height 47
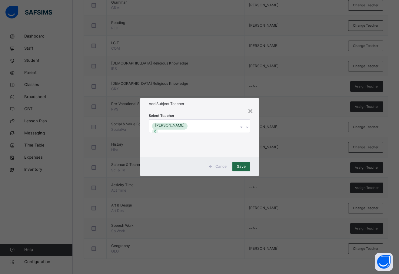
click at [242, 165] on span "Save" at bounding box center [241, 166] width 9 height 5
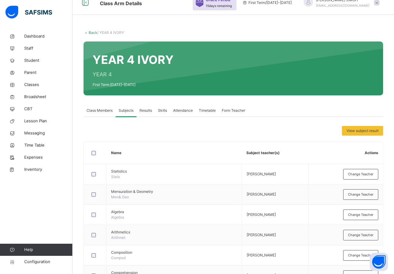
scroll to position [0, 0]
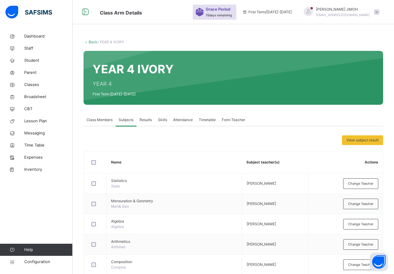
click at [92, 40] on link "Back" at bounding box center [93, 42] width 9 height 5
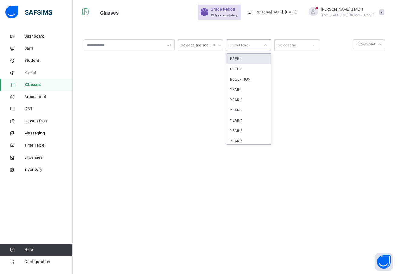
click at [265, 44] on icon at bounding box center [265, 45] width 4 height 6
click at [247, 119] on div "YEAR 4" at bounding box center [248, 120] width 45 height 10
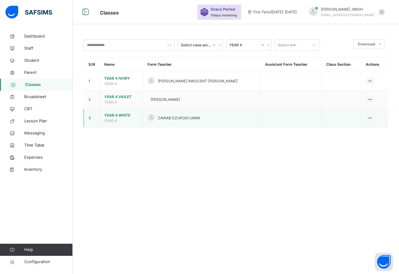
click at [115, 114] on span "YEAR 4 WHITE" at bounding box center [121, 115] width 34 height 5
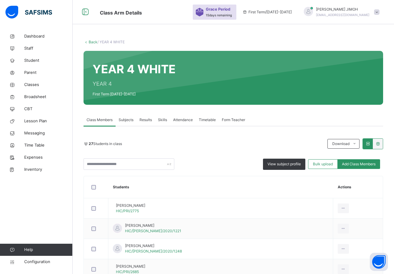
click at [131, 118] on span "Subjects" at bounding box center [126, 119] width 15 height 5
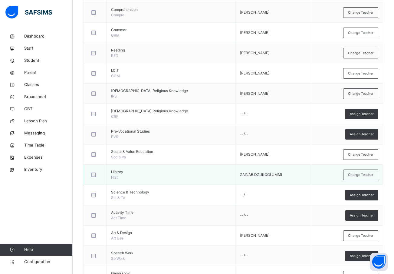
scroll to position [300, 0]
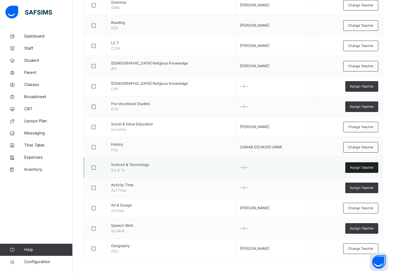
click at [360, 166] on span "Assign Teacher" at bounding box center [362, 167] width 24 height 5
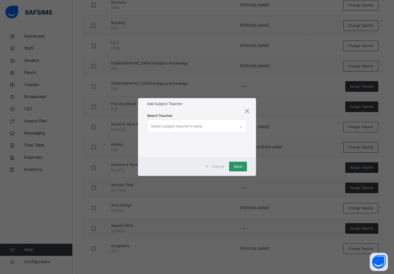
click at [164, 125] on div "Select subject teacher's name" at bounding box center [176, 125] width 51 height 11
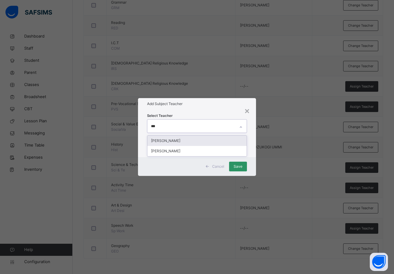
type input "****"
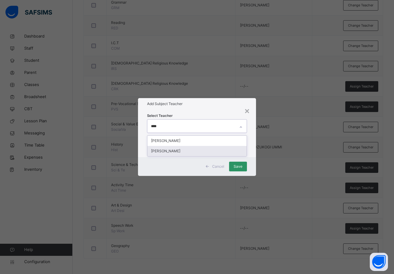
click at [165, 149] on div "[PERSON_NAME]" at bounding box center [197, 151] width 100 height 10
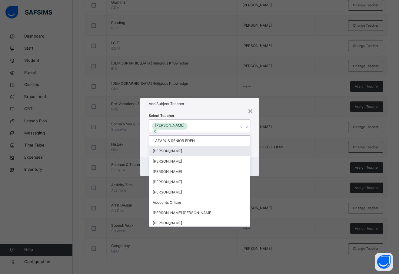
click at [254, 145] on div "Select Teacher option RUTH OSUNDE, selected. option OLADEJI AJEWOLE focused, 2 …" at bounding box center [200, 133] width 120 height 47
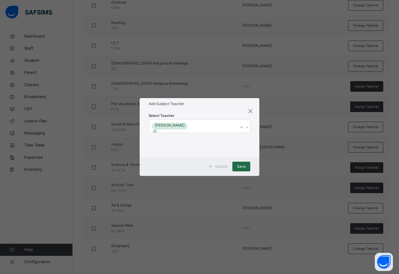
click at [238, 164] on span "Save" at bounding box center [241, 166] width 9 height 5
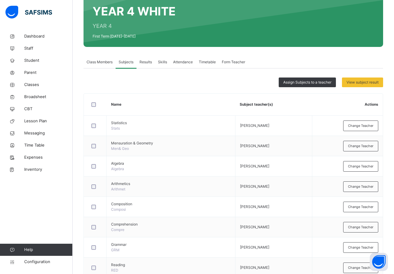
scroll to position [0, 0]
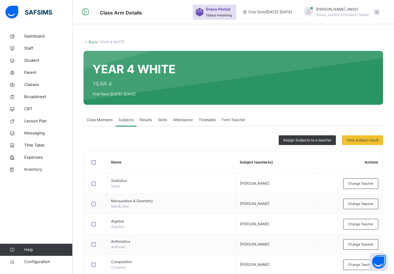
click at [92, 42] on link "Back" at bounding box center [93, 42] width 9 height 5
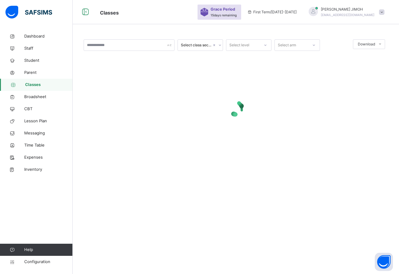
click at [264, 43] on icon at bounding box center [265, 45] width 4 height 6
click at [241, 140] on div "YEAR 6" at bounding box center [248, 141] width 45 height 10
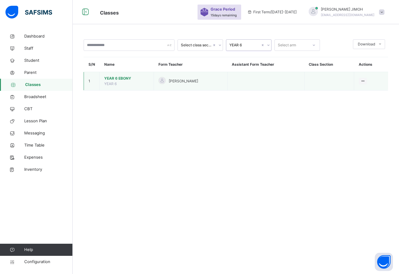
click at [113, 75] on td "YEAR 6 EBONY YEAR 6" at bounding box center [127, 81] width 54 height 18
click at [113, 77] on span "YEAR 6 EBONY" at bounding box center [126, 78] width 45 height 5
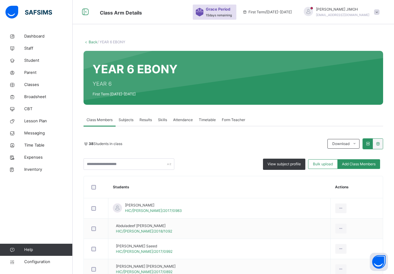
click at [124, 118] on span "Subjects" at bounding box center [126, 119] width 15 height 5
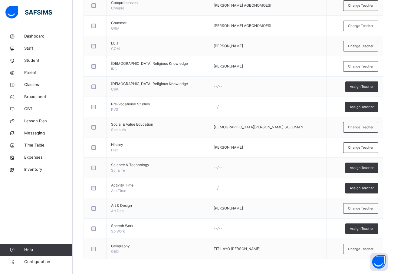
scroll to position [280, 0]
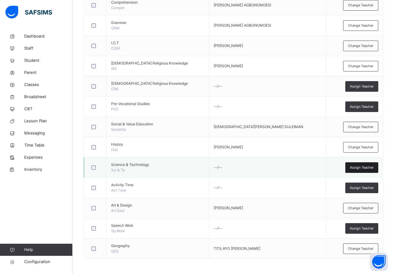
click at [365, 168] on span "Assign Teacher" at bounding box center [362, 167] width 24 height 5
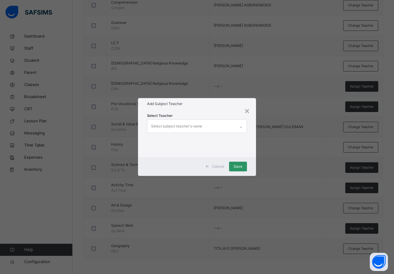
click at [180, 123] on div "Select subject teacher's name" at bounding box center [176, 125] width 51 height 11
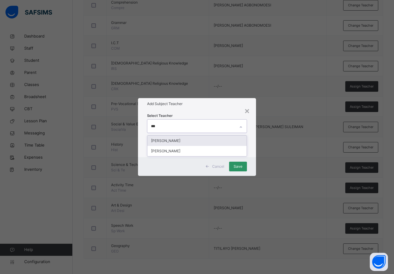
type input "****"
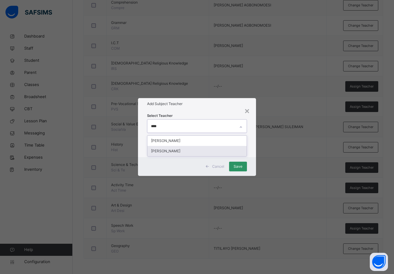
click at [169, 152] on div "[PERSON_NAME]" at bounding box center [197, 151] width 100 height 10
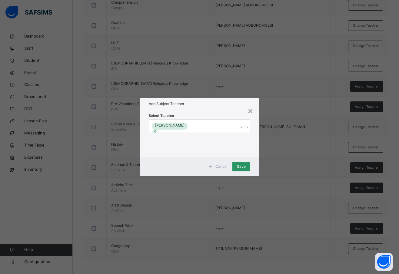
click at [255, 145] on div "Select Teacher RUTH OSUNDE" at bounding box center [200, 133] width 120 height 47
click at [239, 166] on span "Save" at bounding box center [241, 166] width 9 height 5
